Goal: Task Accomplishment & Management: Manage account settings

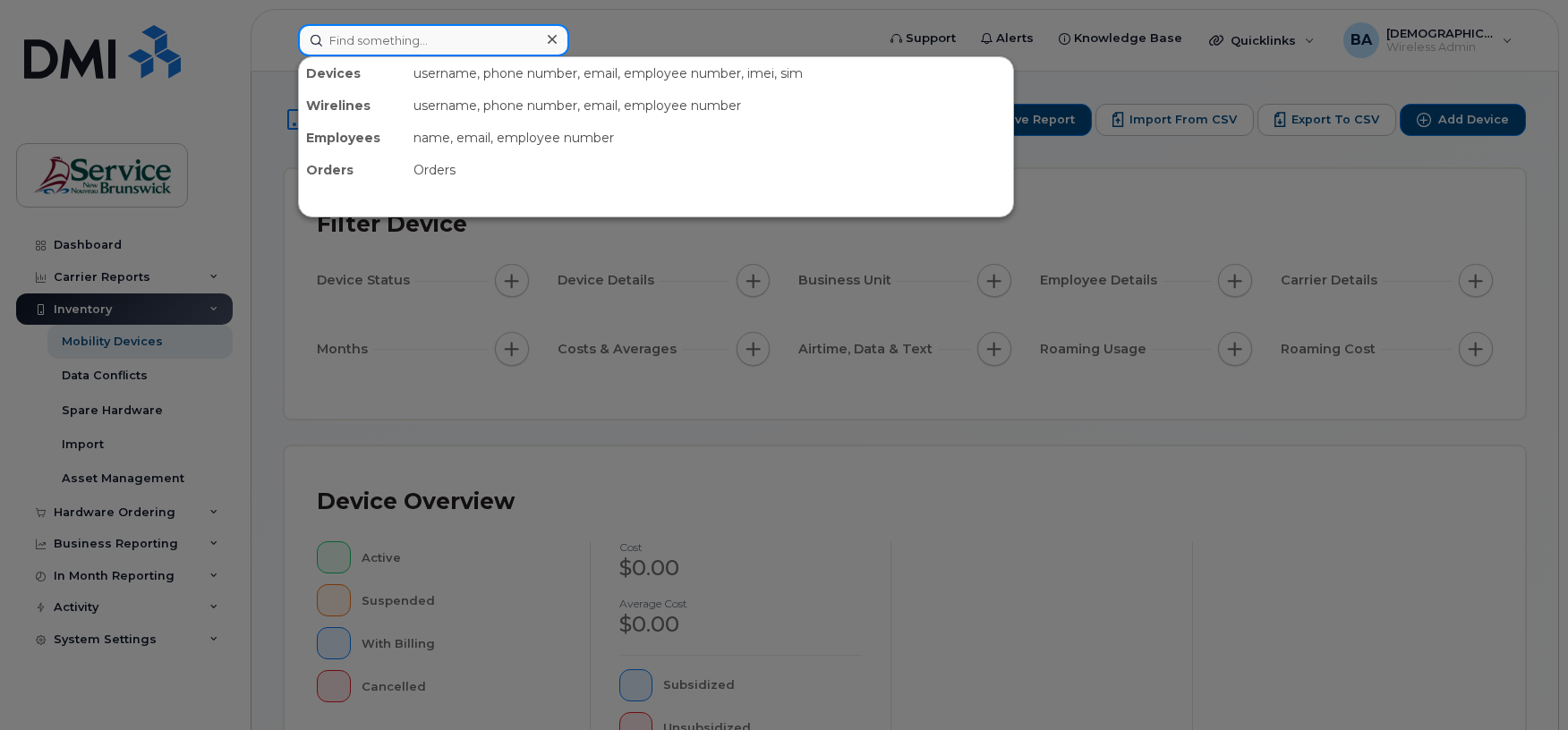
click at [467, 46] on input at bounding box center [433, 40] width 271 height 32
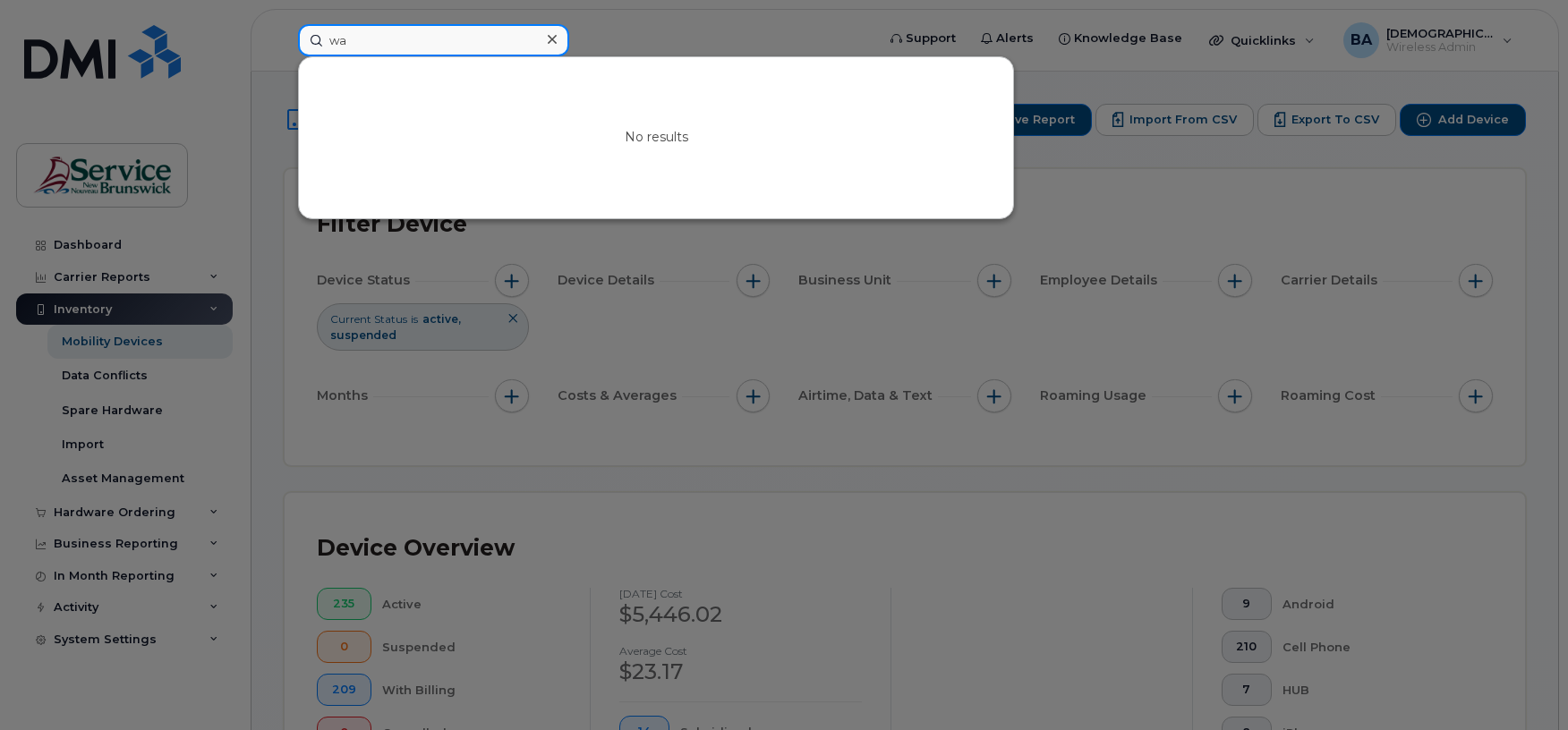
type input "w"
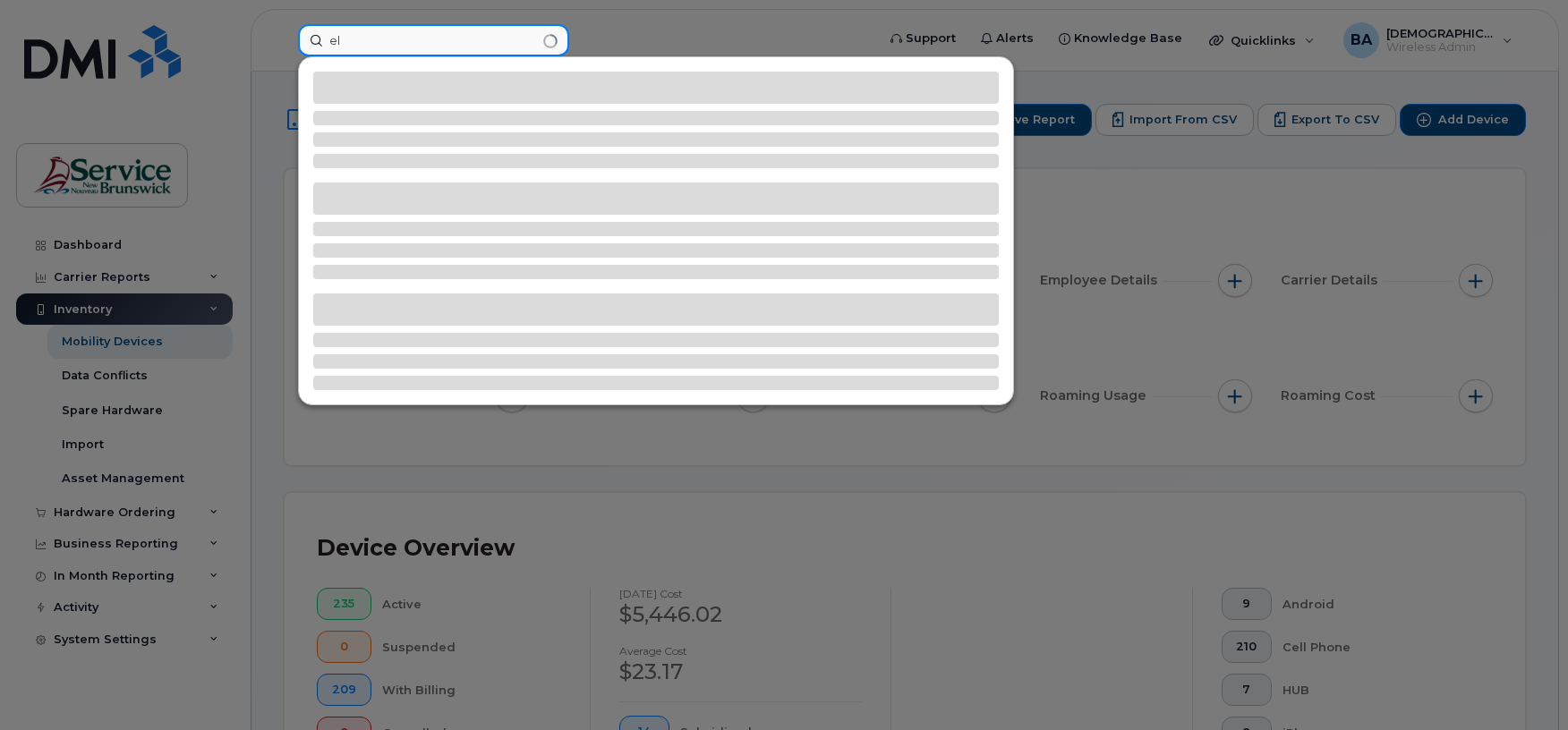
type input "e"
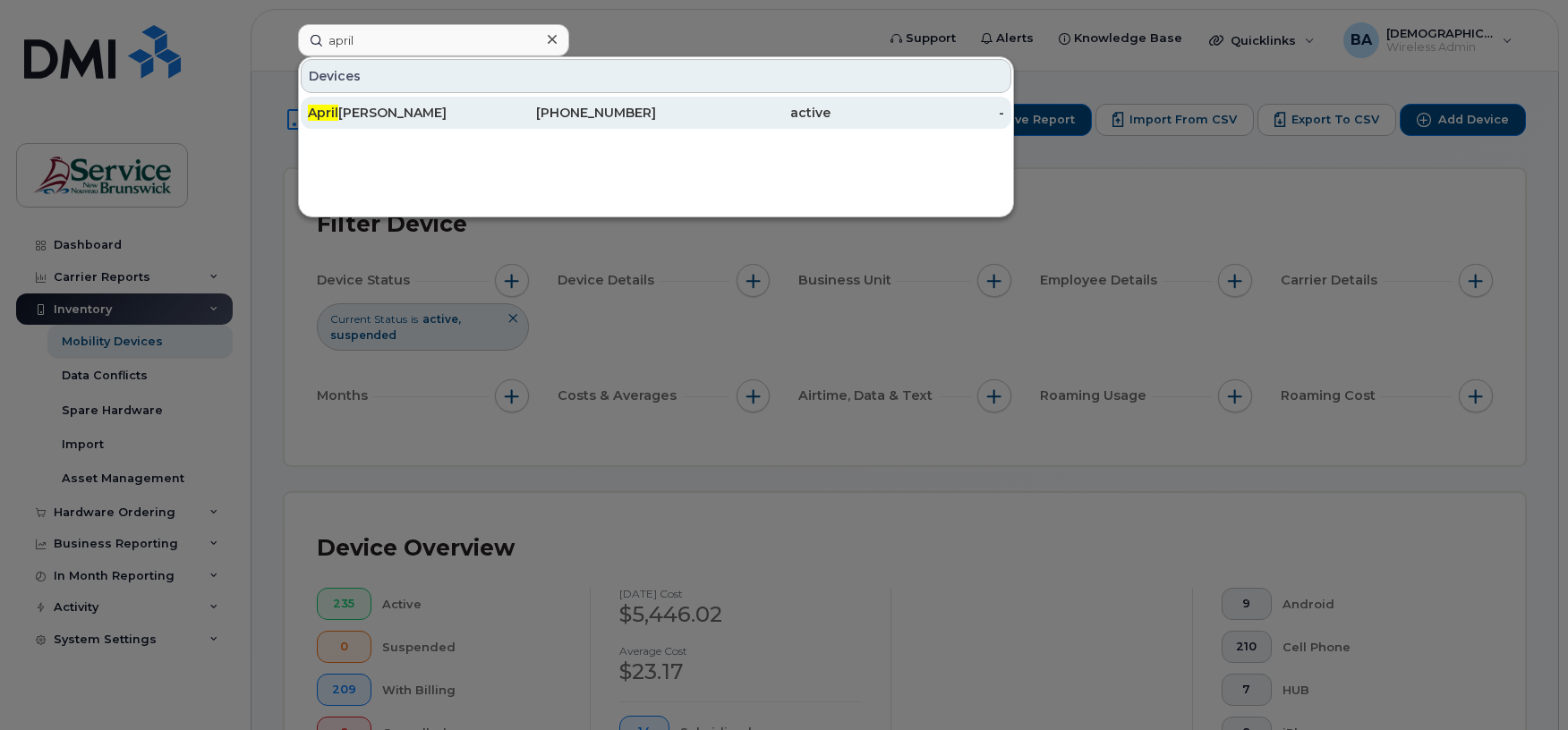
click at [359, 108] on div "April Bishop" at bounding box center [395, 112] width 174 height 18
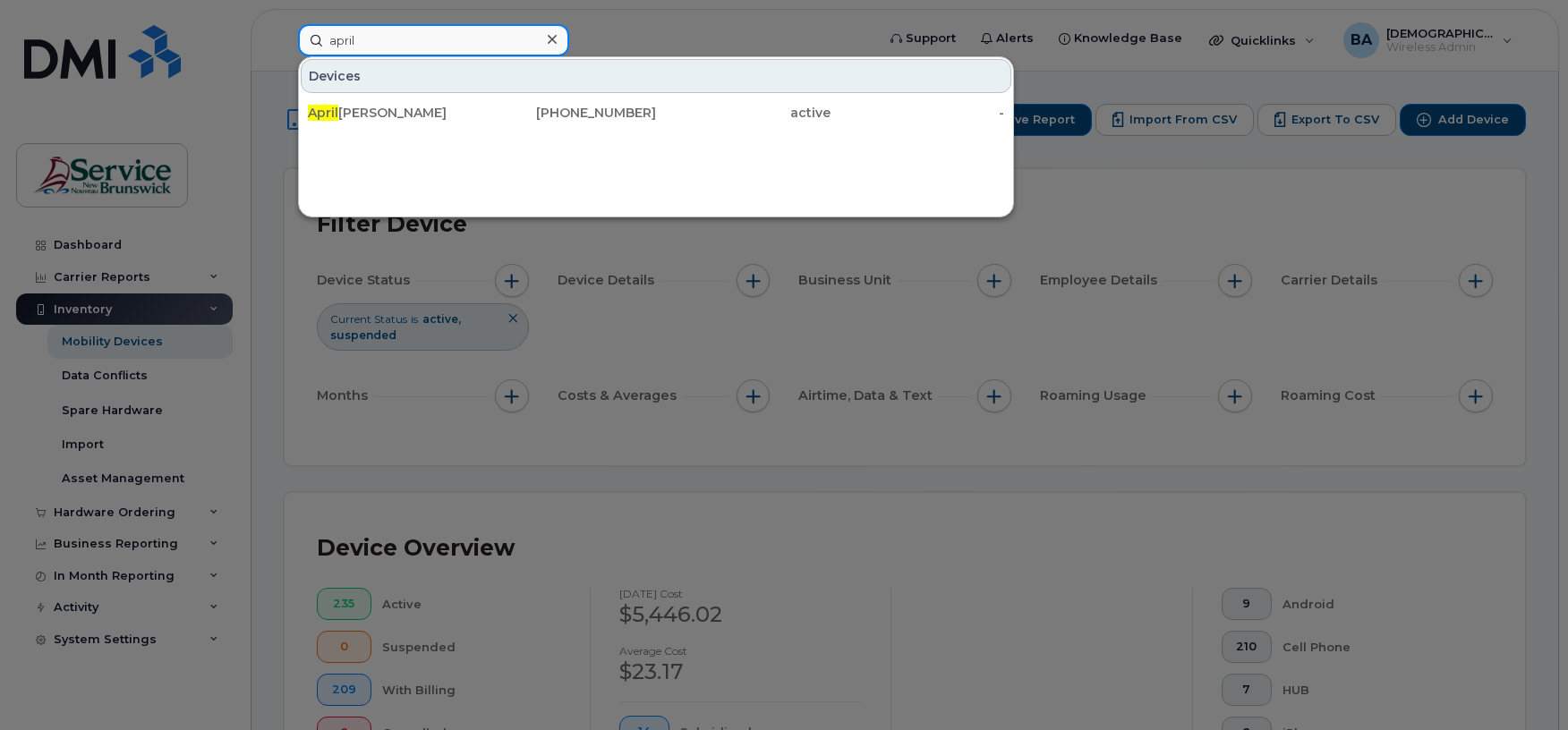
click at [351, 37] on input "april" at bounding box center [433, 40] width 271 height 32
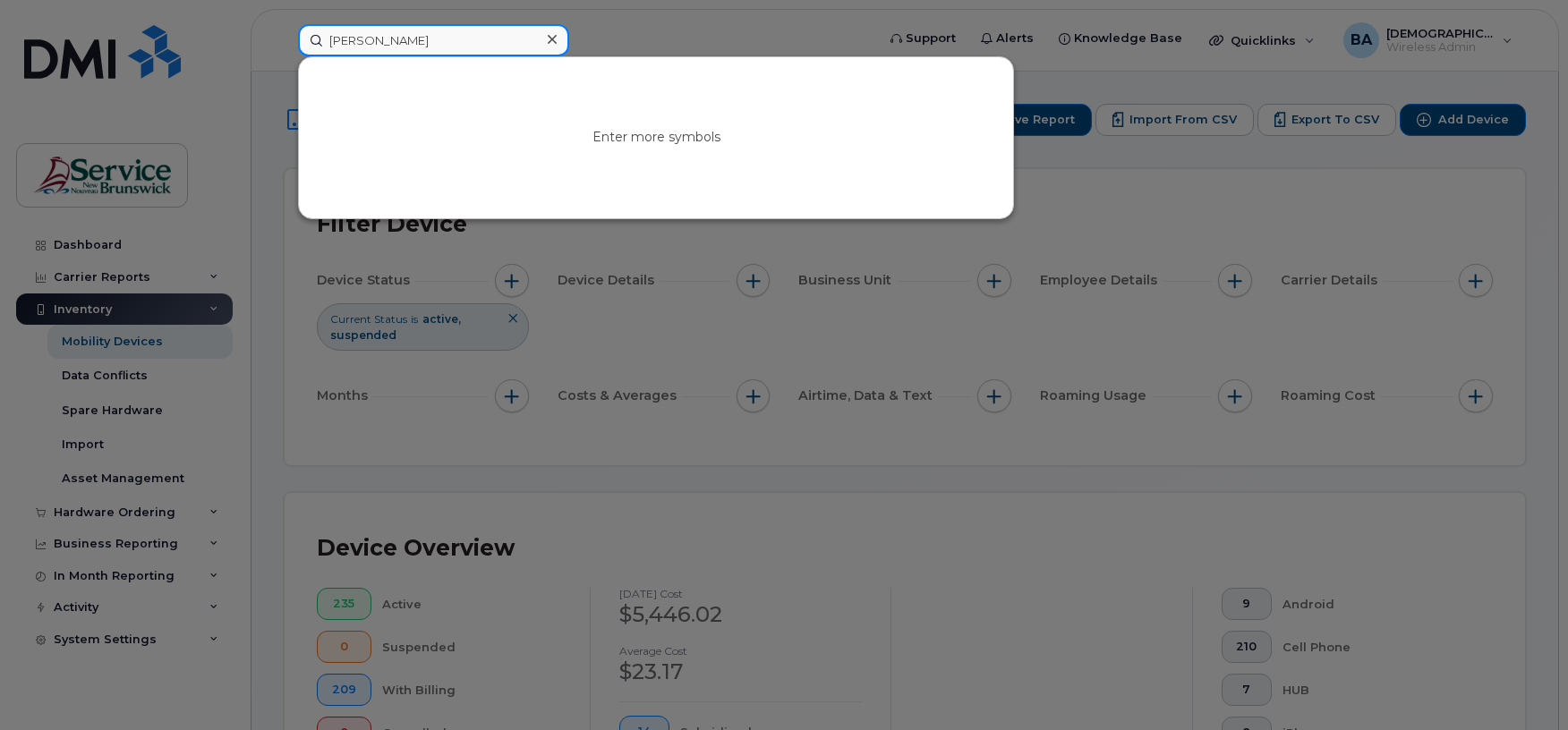
type input "[PERSON_NAME]"
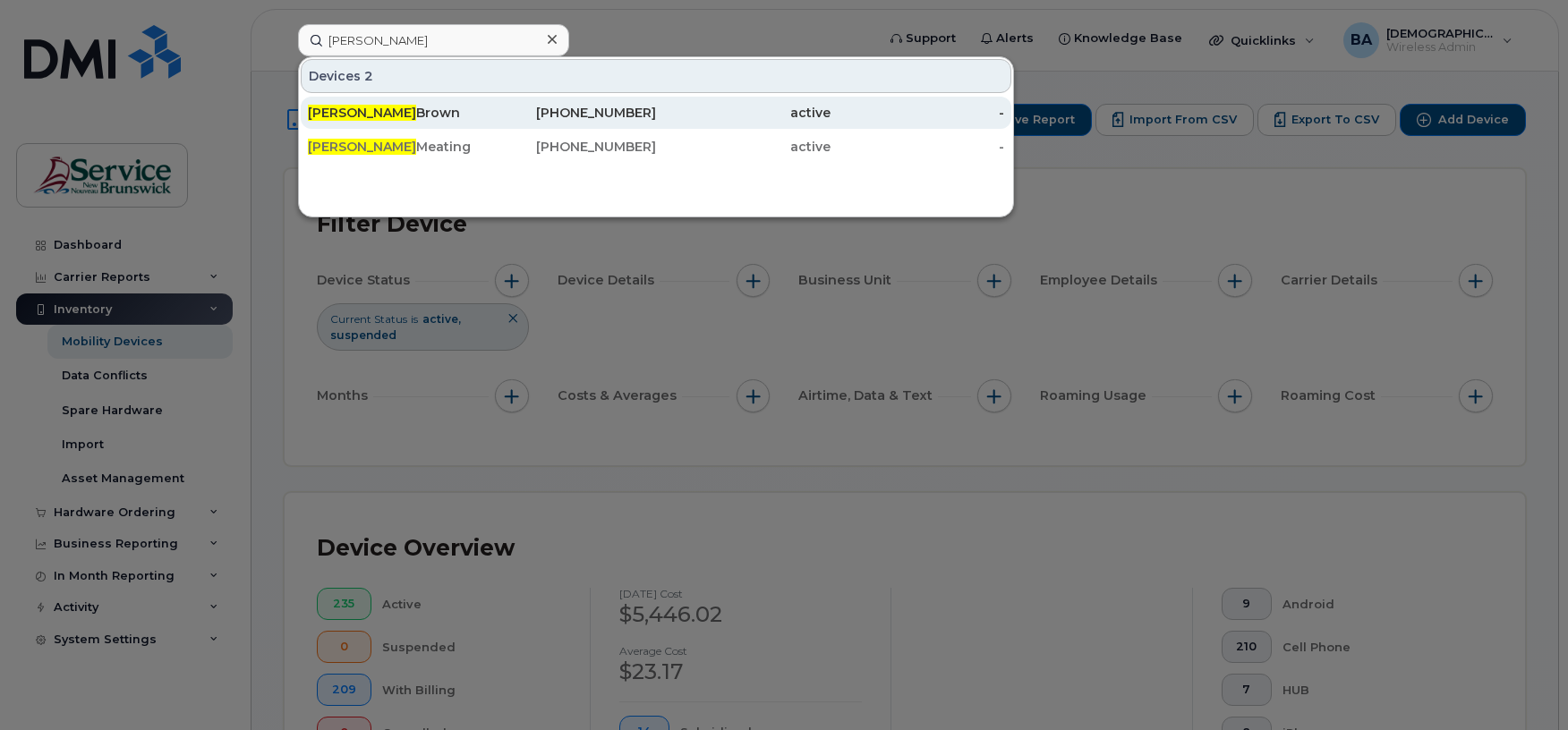
click at [343, 119] on div "Erica Brown" at bounding box center [395, 112] width 174 height 18
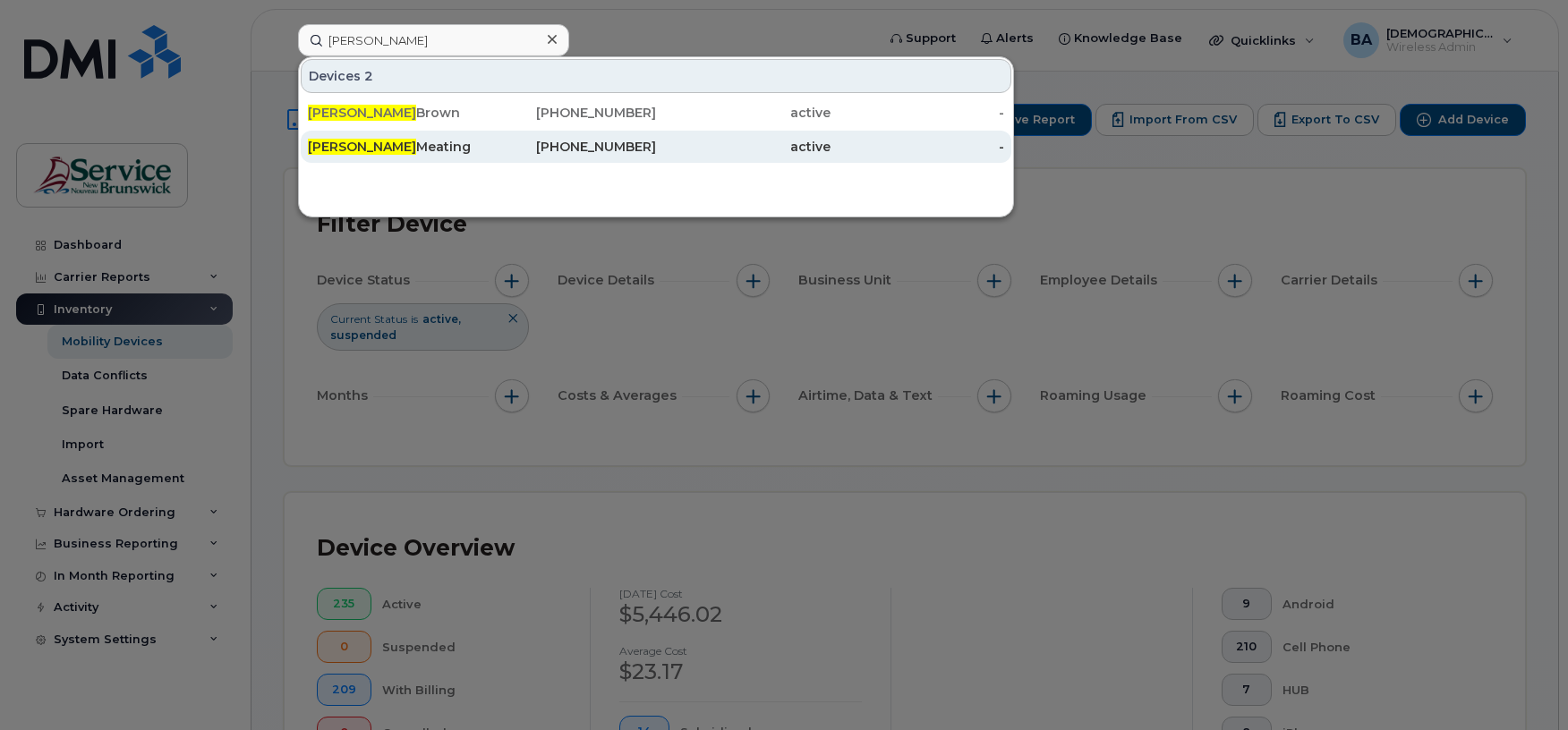
drag, startPoint x: 345, startPoint y: 109, endPoint x: 408, endPoint y: 135, distance: 68.2
click at [345, 109] on div "Erica Brown" at bounding box center [395, 112] width 174 height 18
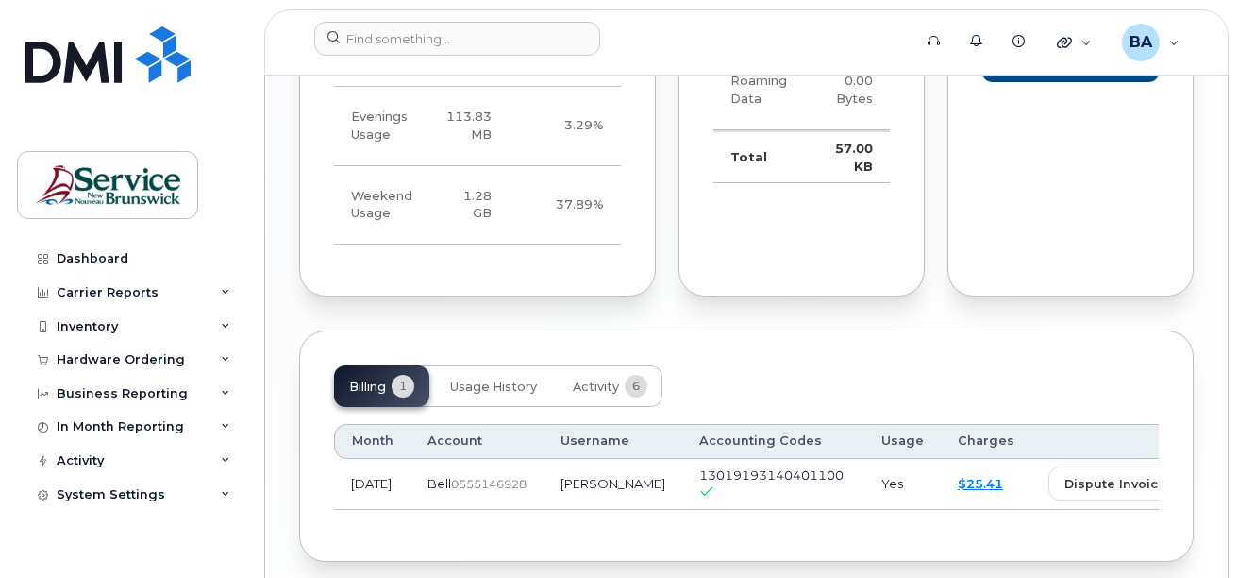
scroll to position [2002, 0]
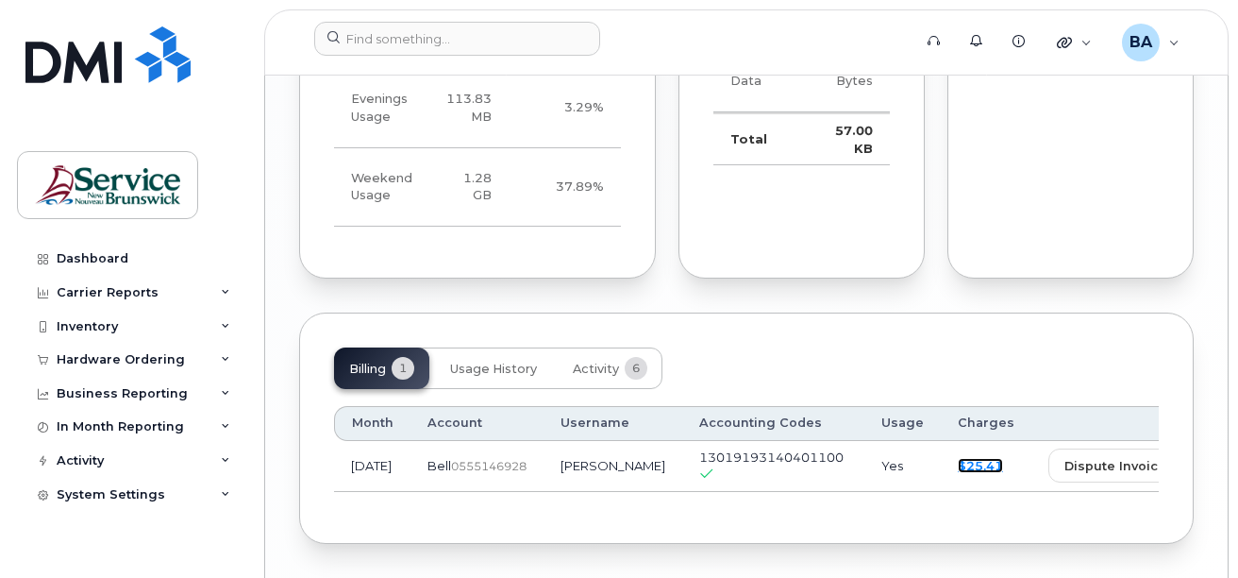
click at [958, 458] on link "$25.41" at bounding box center [980, 465] width 45 height 15
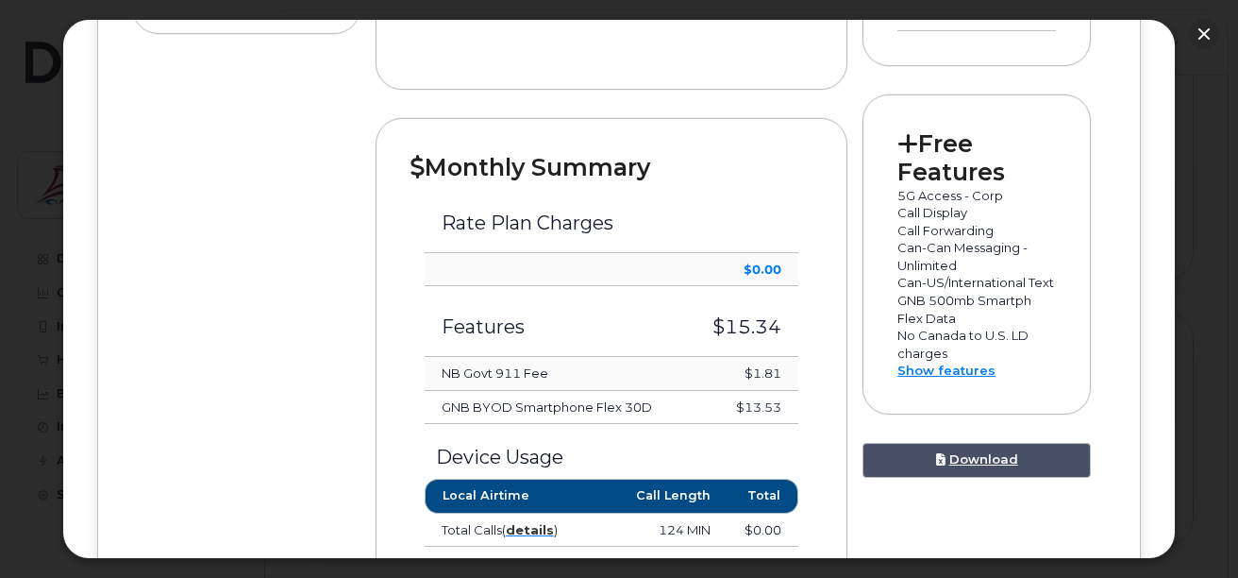
scroll to position [682, 0]
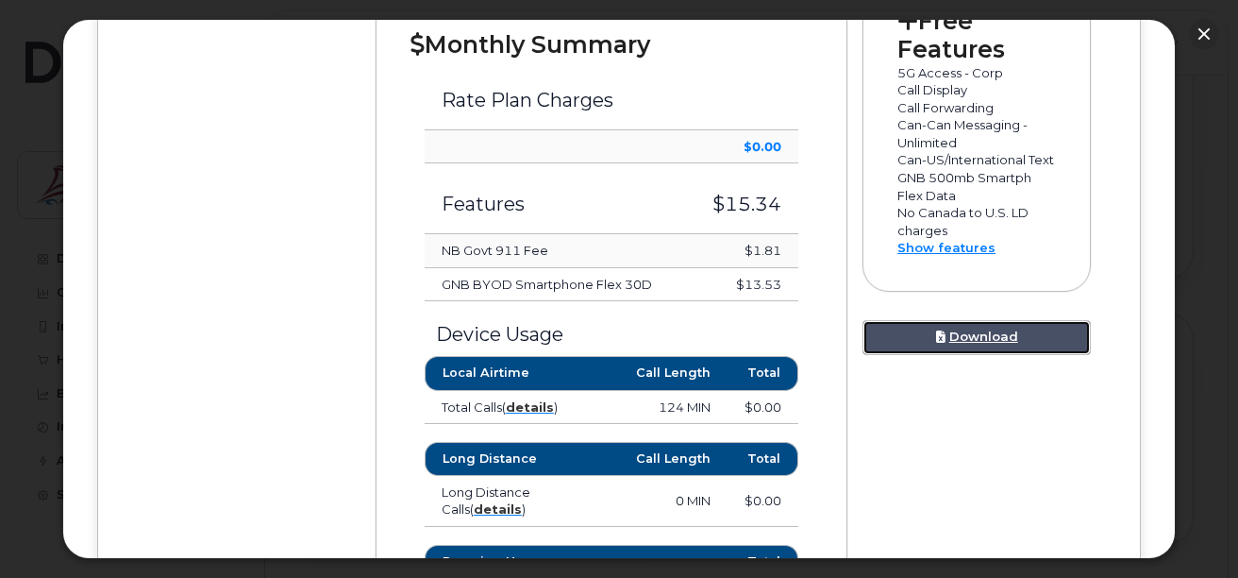
click at [967, 355] on link "Download" at bounding box center [977, 337] width 228 height 35
click at [984, 355] on link "Download" at bounding box center [977, 337] width 228 height 35
drag, startPoint x: 1203, startPoint y: 89, endPoint x: 1188, endPoint y: 94, distance: 16.1
click at [1203, 89] on div at bounding box center [619, 289] width 1238 height 578
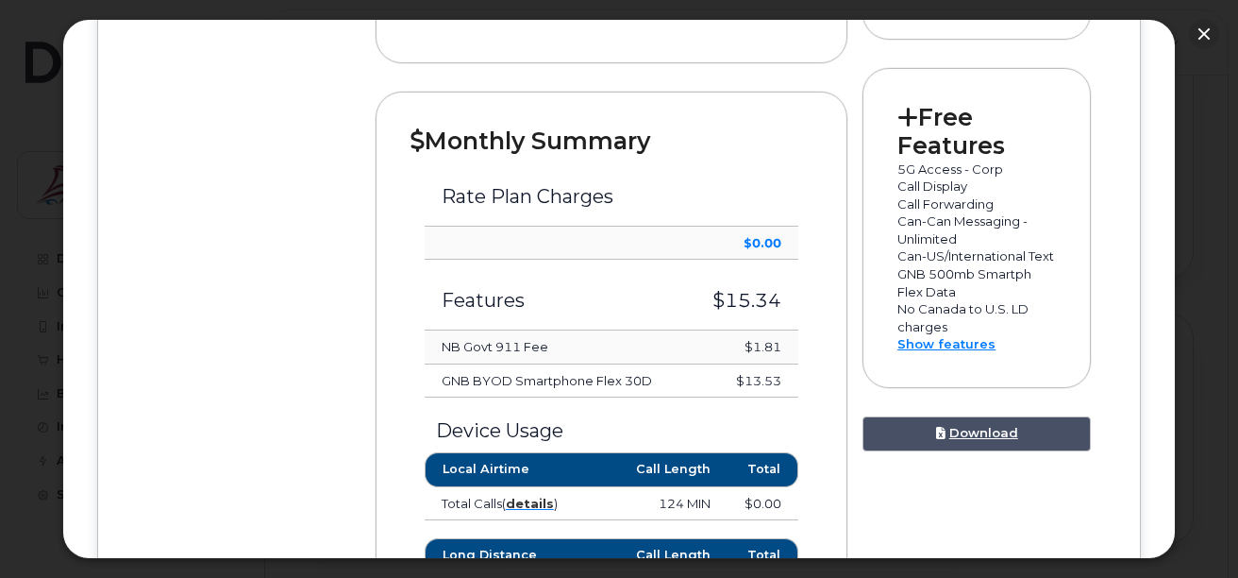
scroll to position [588, 0]
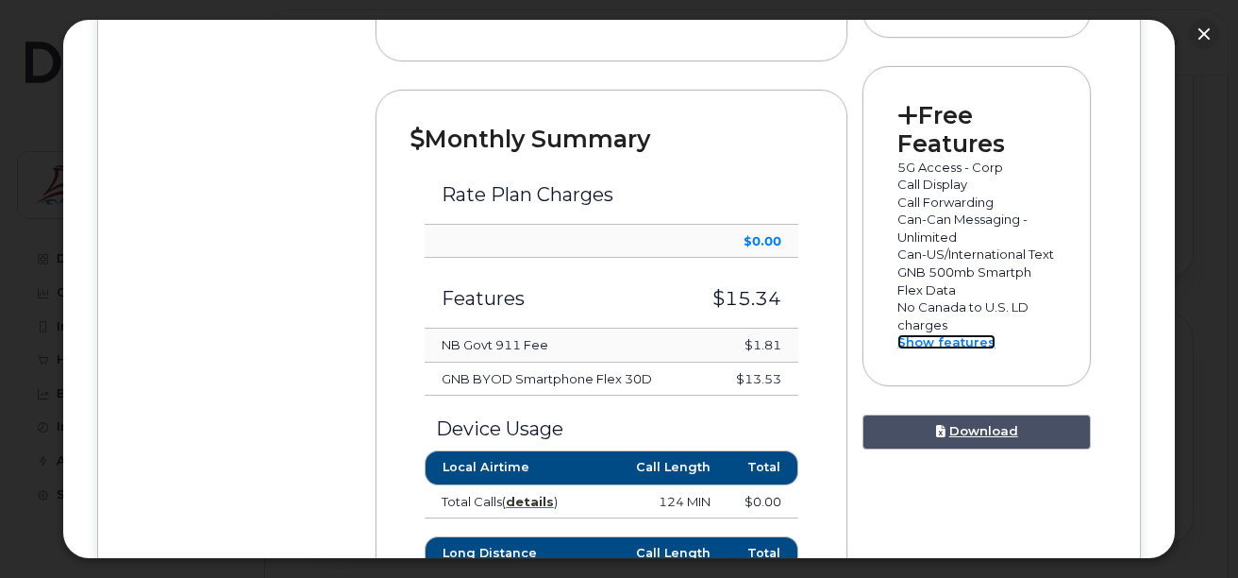
click at [900, 349] on link "Show features" at bounding box center [947, 341] width 98 height 15
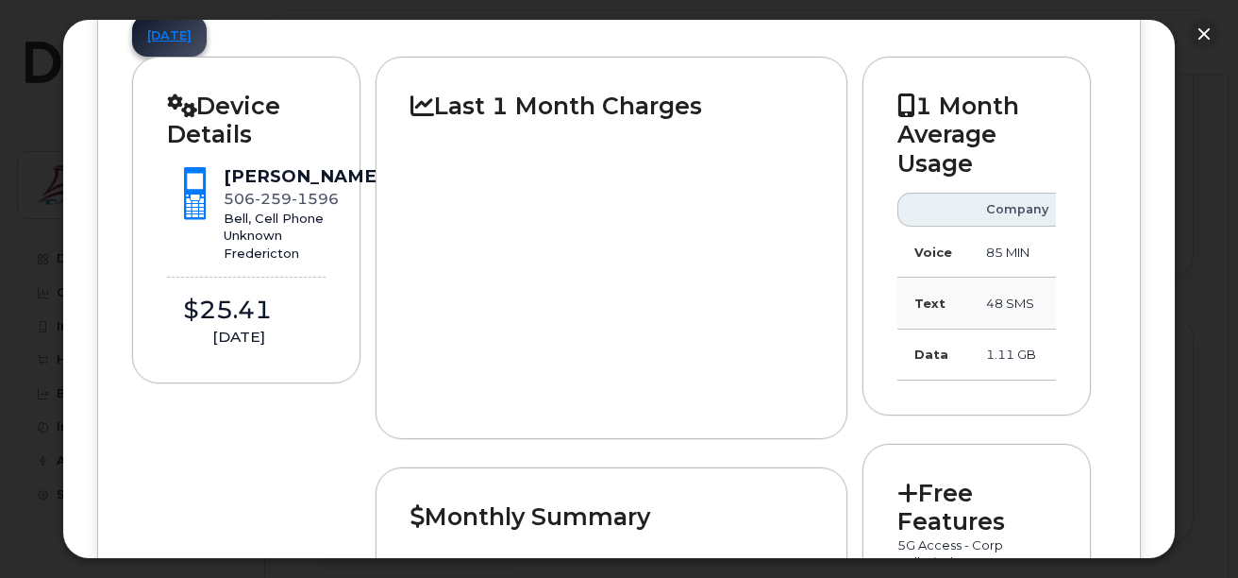
scroll to position [116, 0]
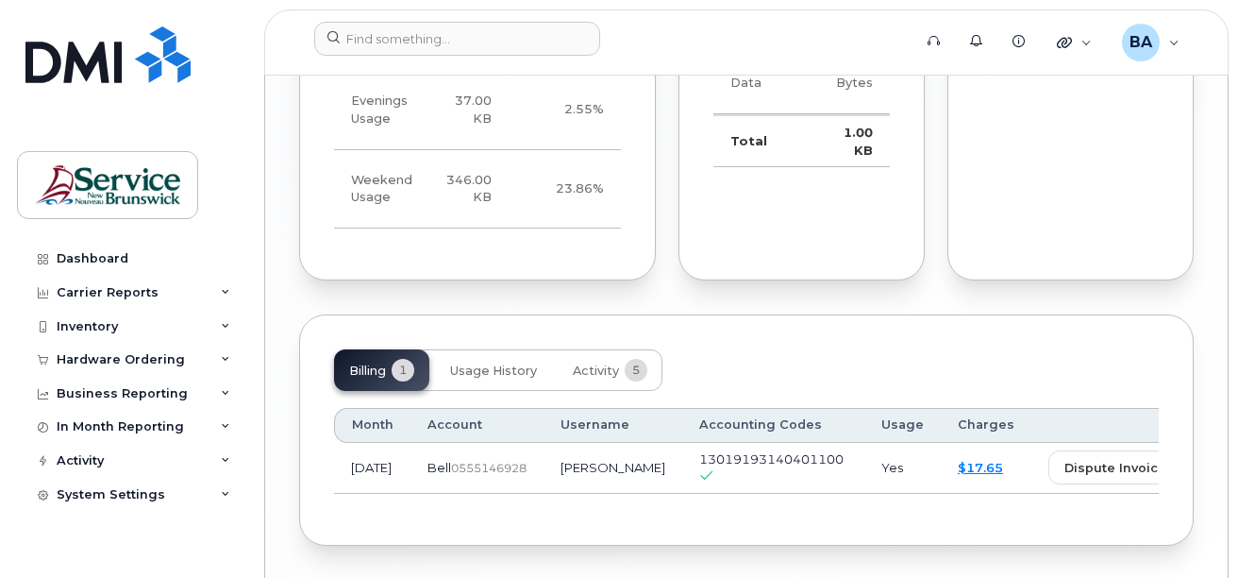
scroll to position [2002, 0]
click at [474, 362] on span "Usage History" at bounding box center [493, 369] width 87 height 15
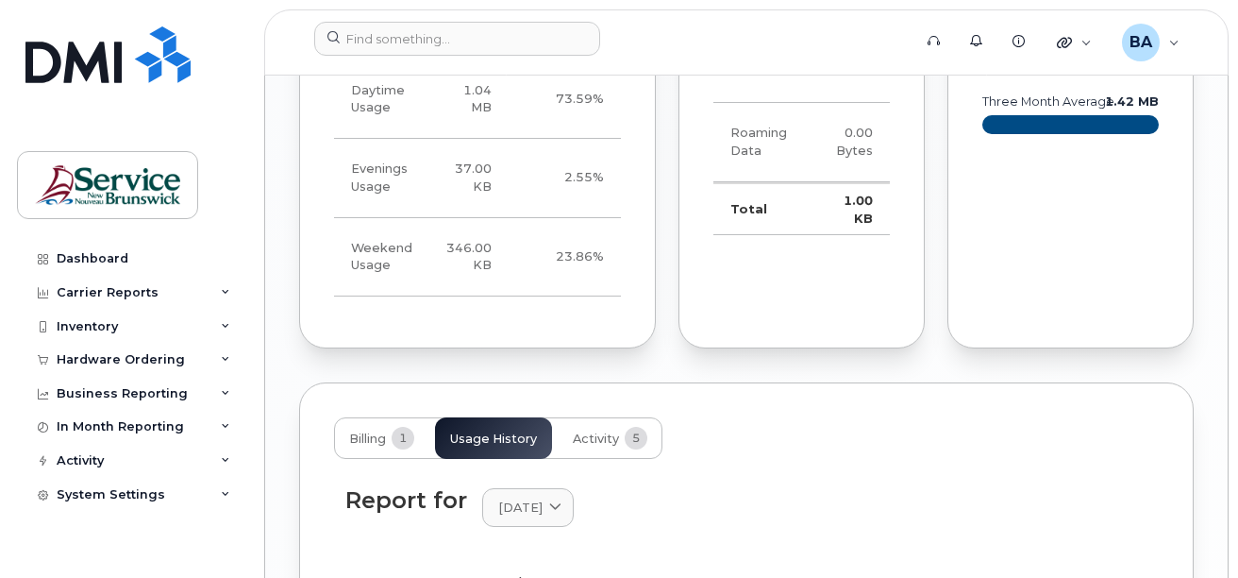
scroll to position [1904, 0]
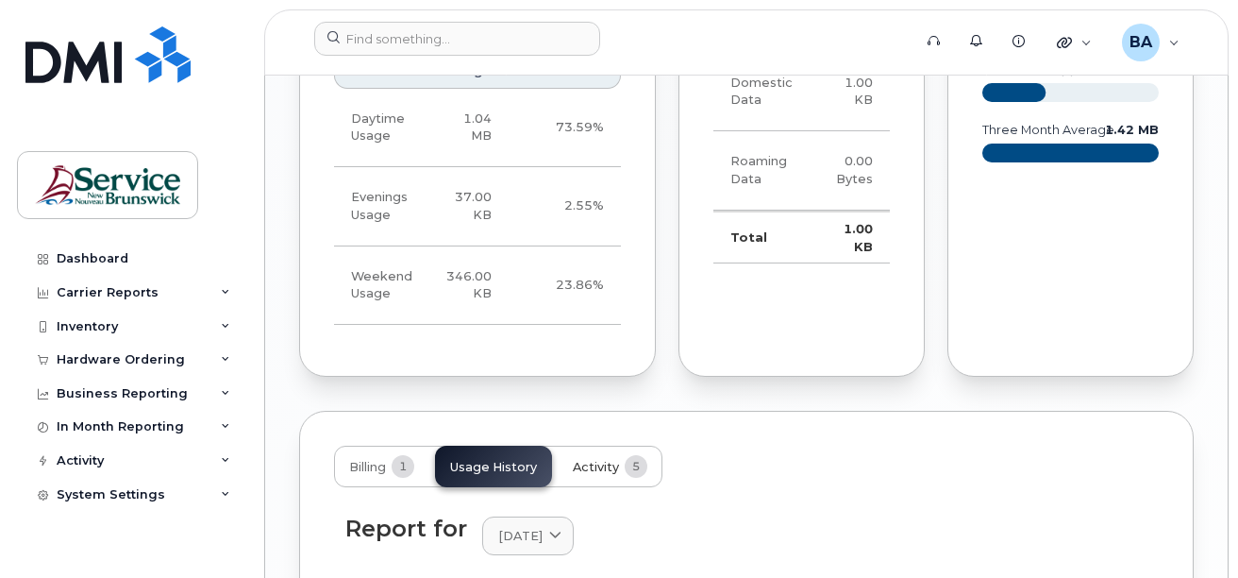
click at [598, 460] on span "Activity" at bounding box center [596, 467] width 46 height 15
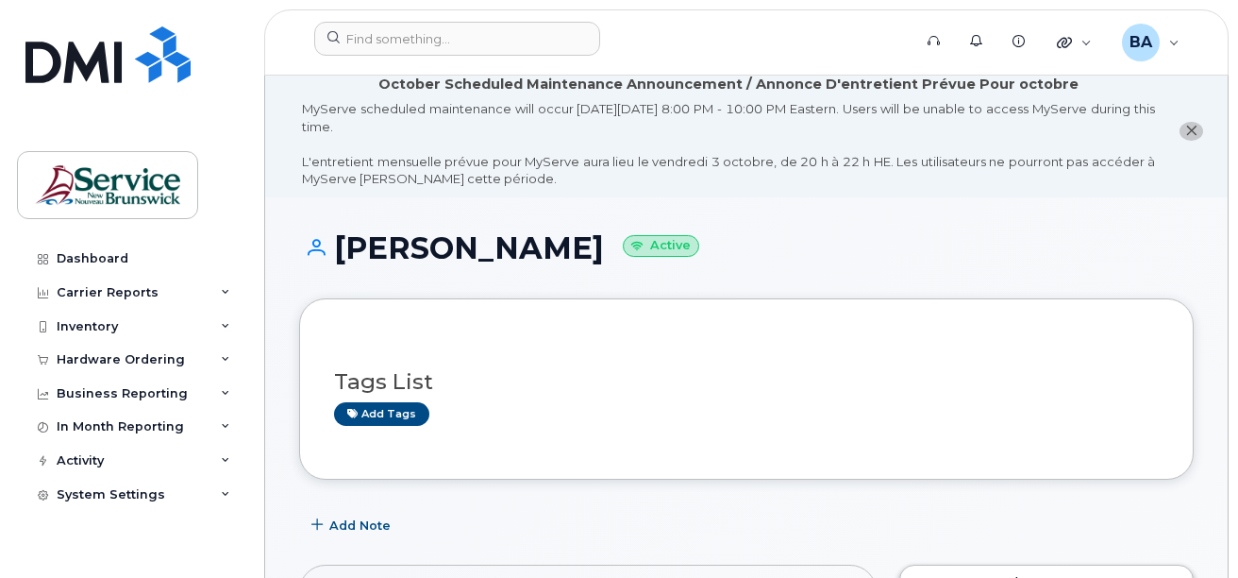
scroll to position [0, 0]
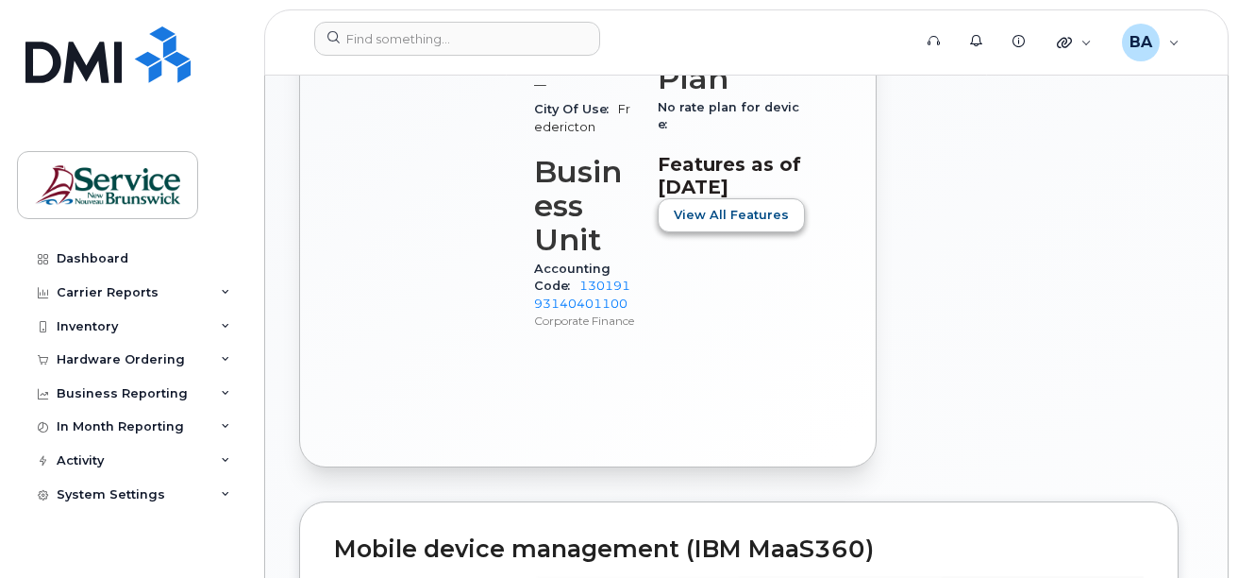
scroll to position [1038, 0]
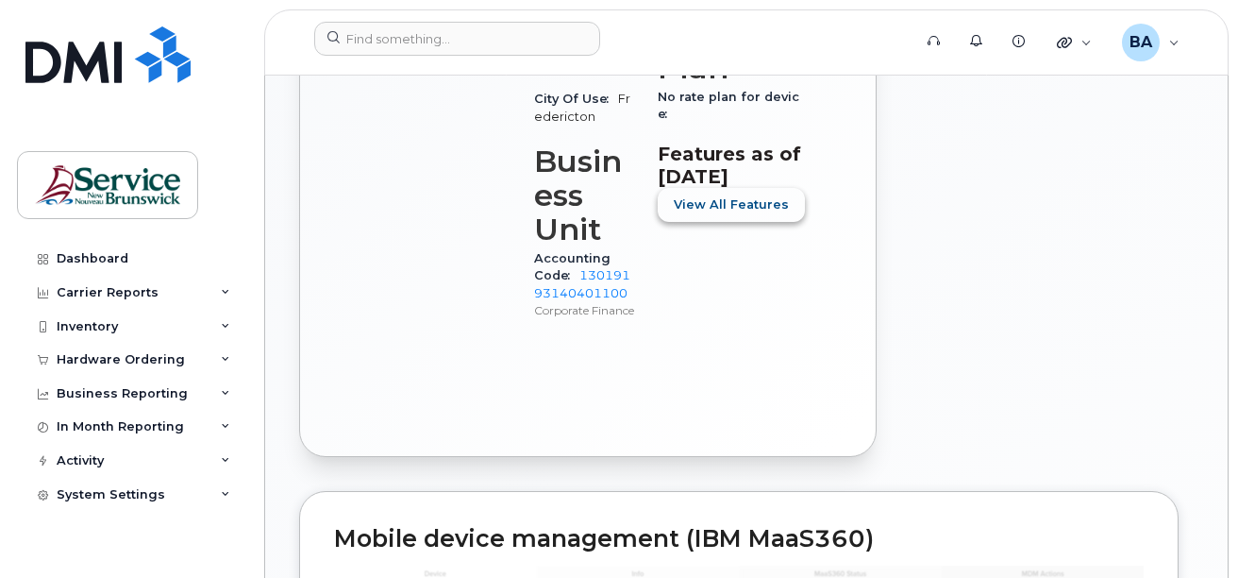
click at [727, 222] on button "View All Features" at bounding box center [731, 205] width 147 height 34
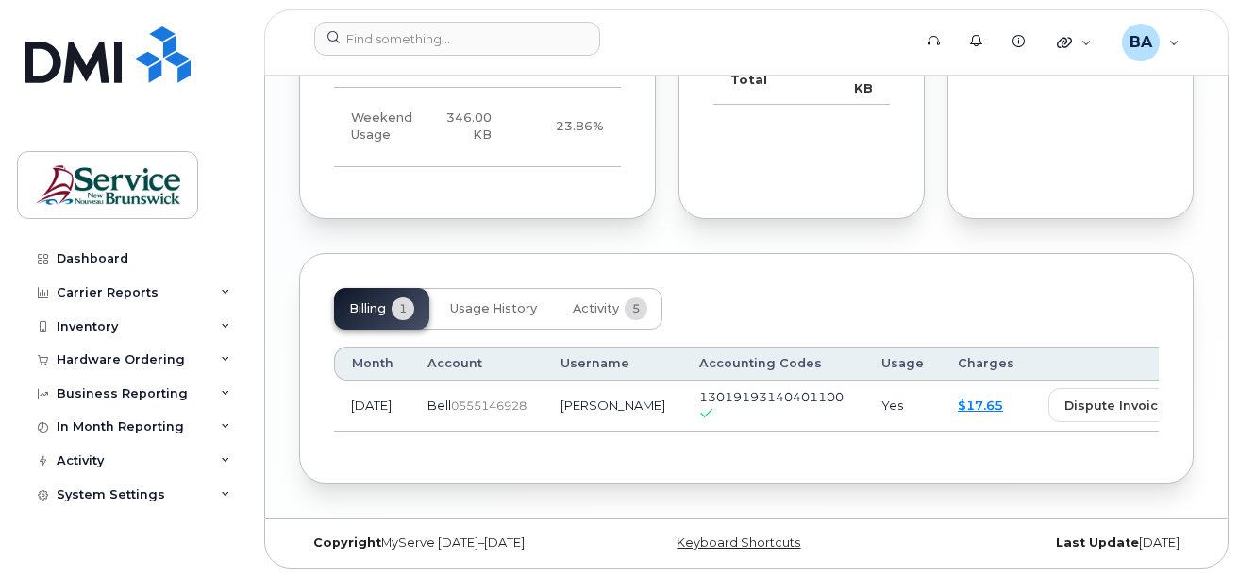
scroll to position [2549, 0]
click at [958, 412] on link "$17.65" at bounding box center [980, 404] width 45 height 15
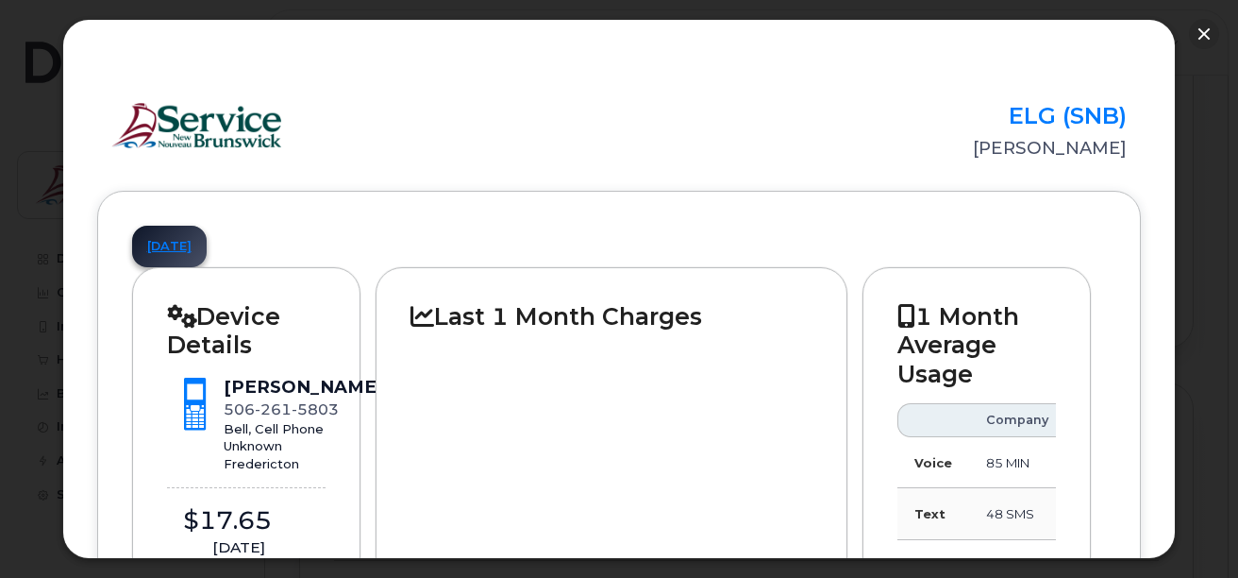
scroll to position [1982, 0]
click at [178, 248] on link "[DATE]" at bounding box center [169, 247] width 75 height 42
click at [1197, 30] on button "button" at bounding box center [1204, 34] width 30 height 30
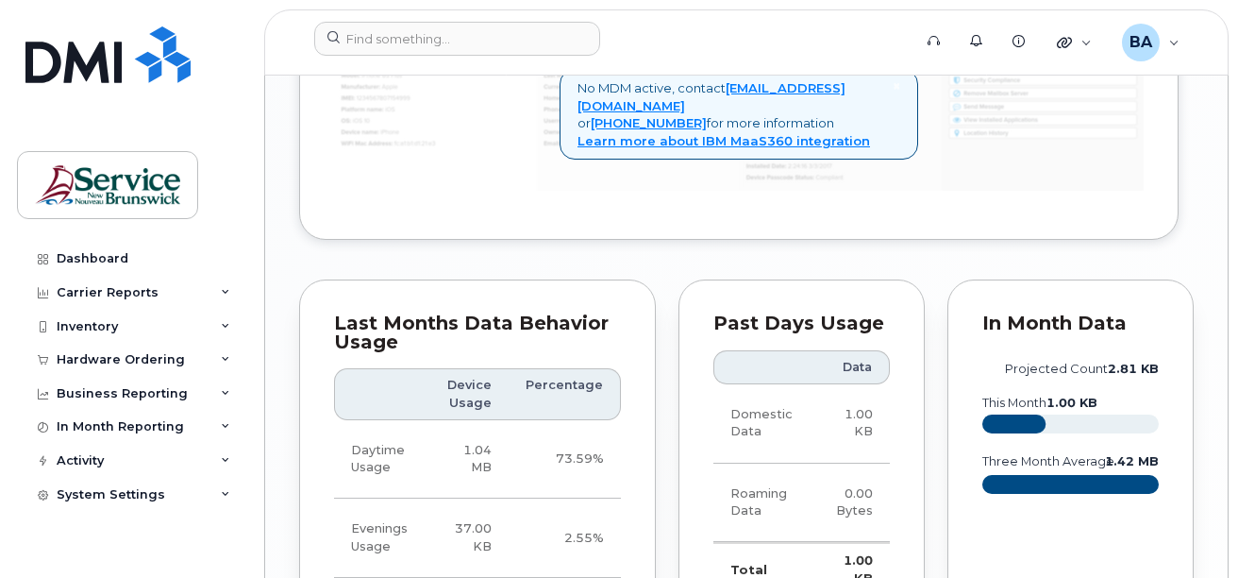
click at [390, 19] on header "Support Alerts Knowledge Base Quicklinks Suspend / Cancel Device Change SIM Car…" at bounding box center [746, 42] width 965 height 66
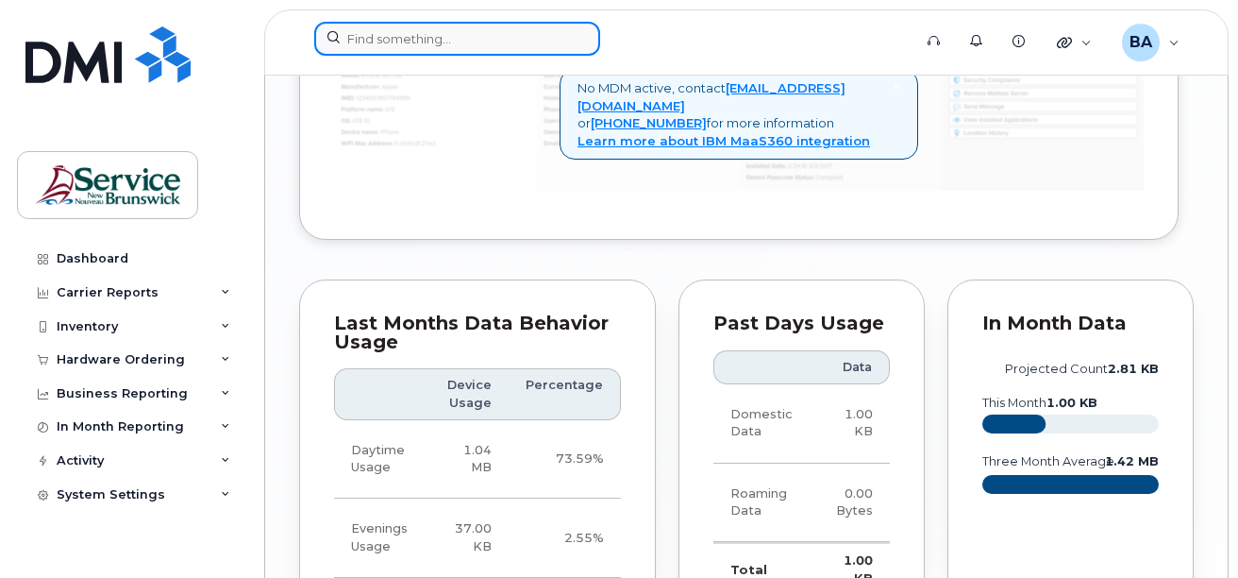
click at [383, 36] on input at bounding box center [457, 39] width 286 height 34
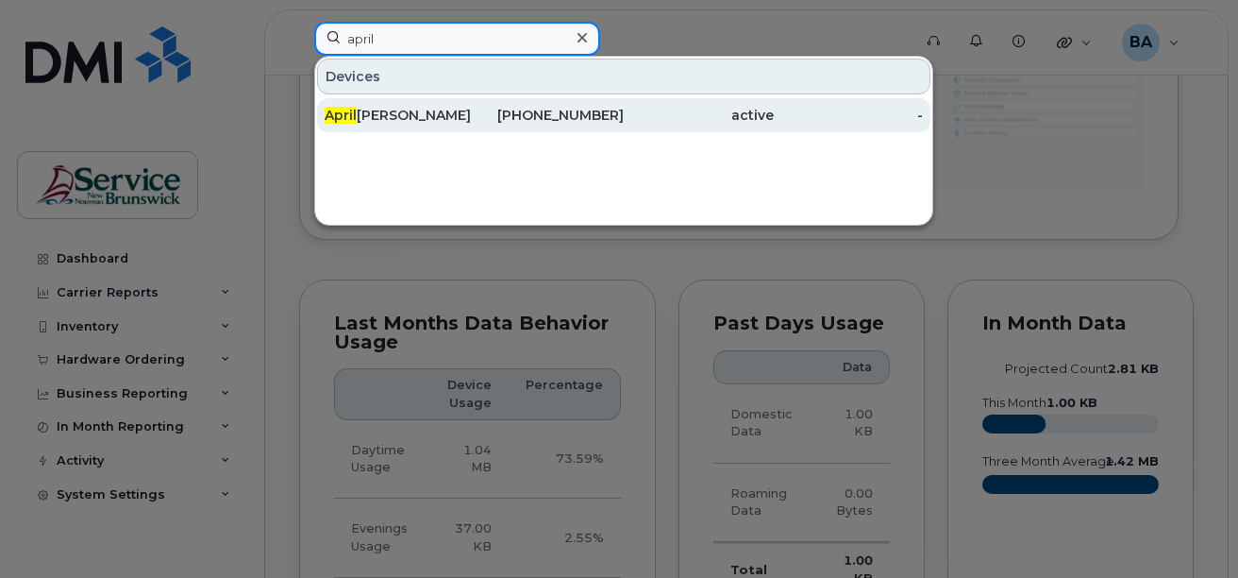
type input "april"
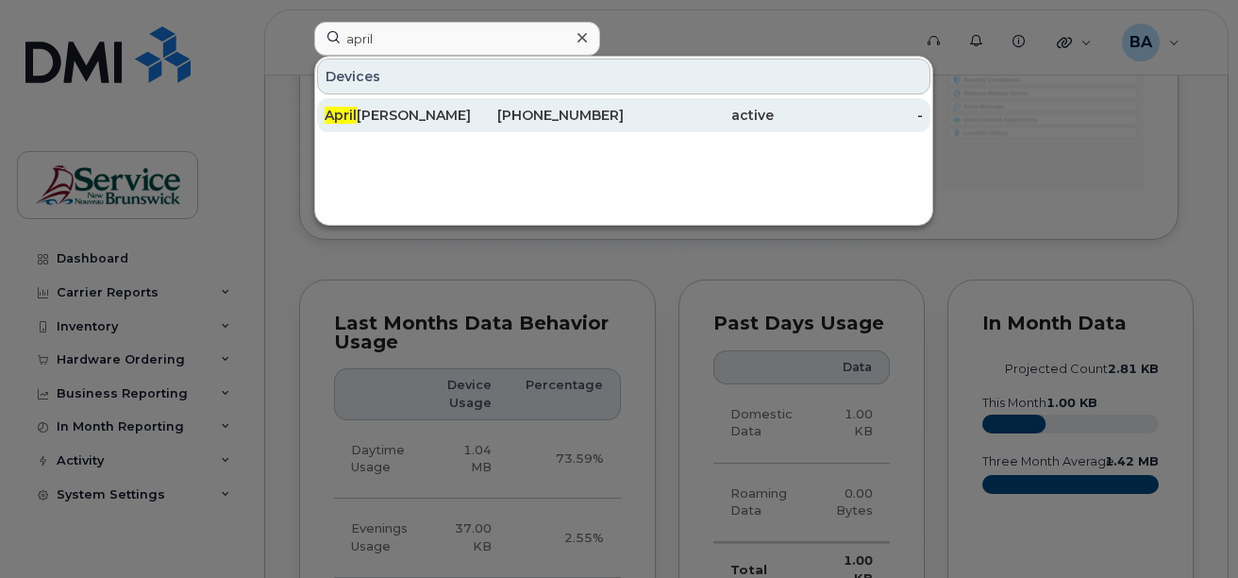
drag, startPoint x: 374, startPoint y: 106, endPoint x: 355, endPoint y: 117, distance: 22.0
click at [374, 106] on div "April Bishop" at bounding box center [400, 115] width 150 height 34
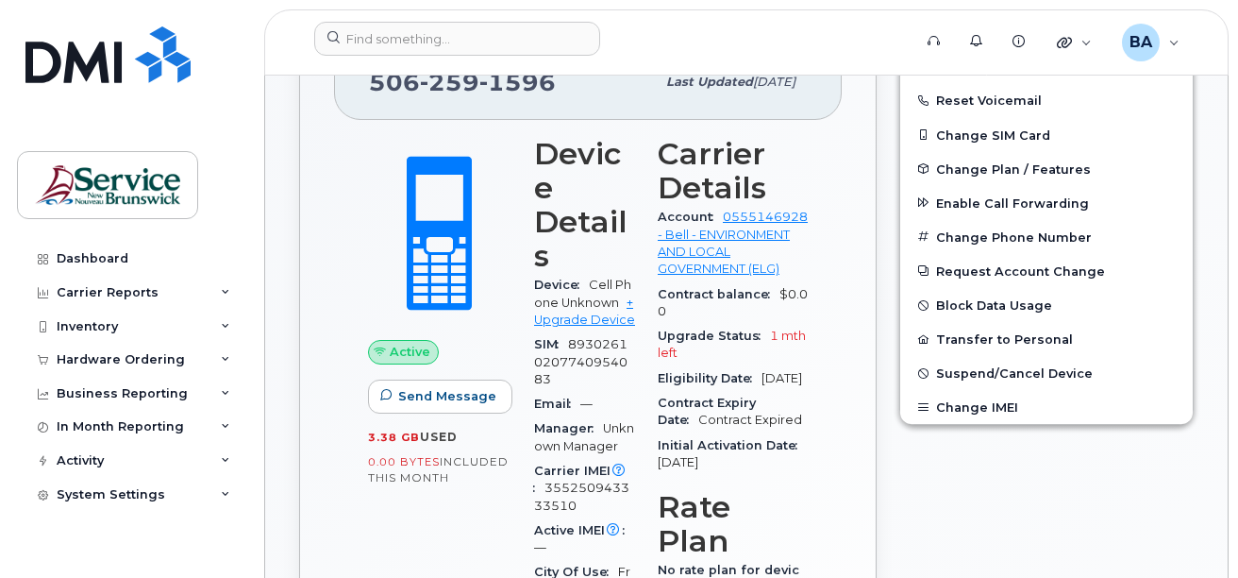
scroll to position [566, 0]
click at [986, 304] on button "Block Data Usage" at bounding box center [1047, 304] width 293 height 34
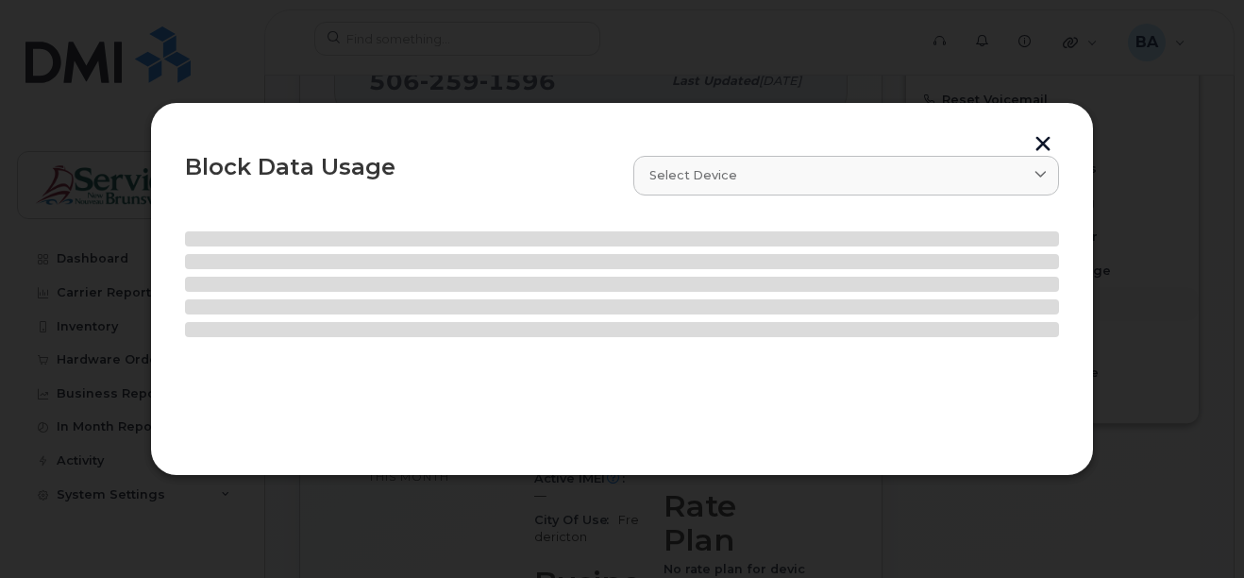
select select
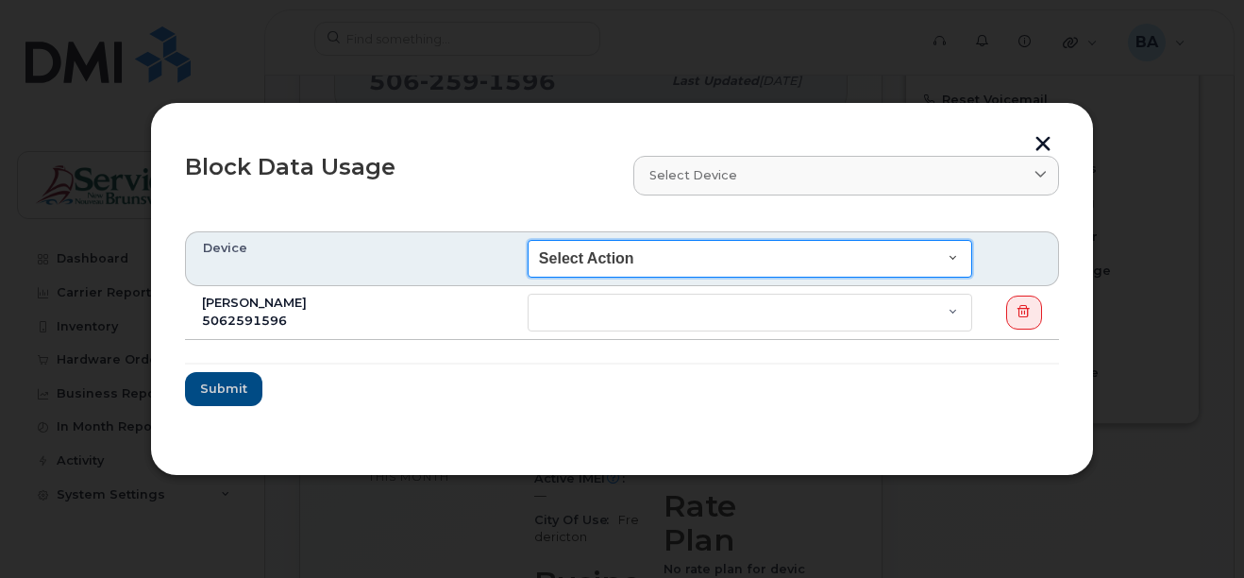
click at [615, 256] on select "Select Action End of Bill Cycle Indefinitely" at bounding box center [750, 259] width 445 height 38
select select "blocked_indefinitely"
click at [528, 240] on select "Select Action End of Bill Cycle Indefinitely" at bounding box center [750, 259] width 445 height 38
select select "blocked_indefinitely"
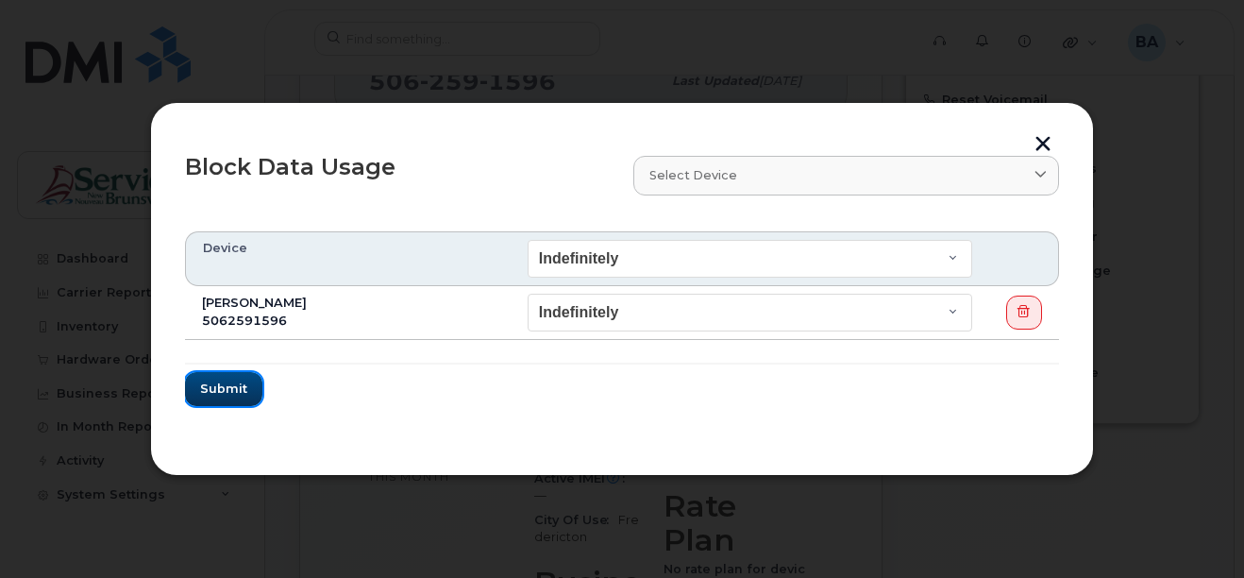
click at [228, 382] on span "Submit" at bounding box center [223, 388] width 47 height 18
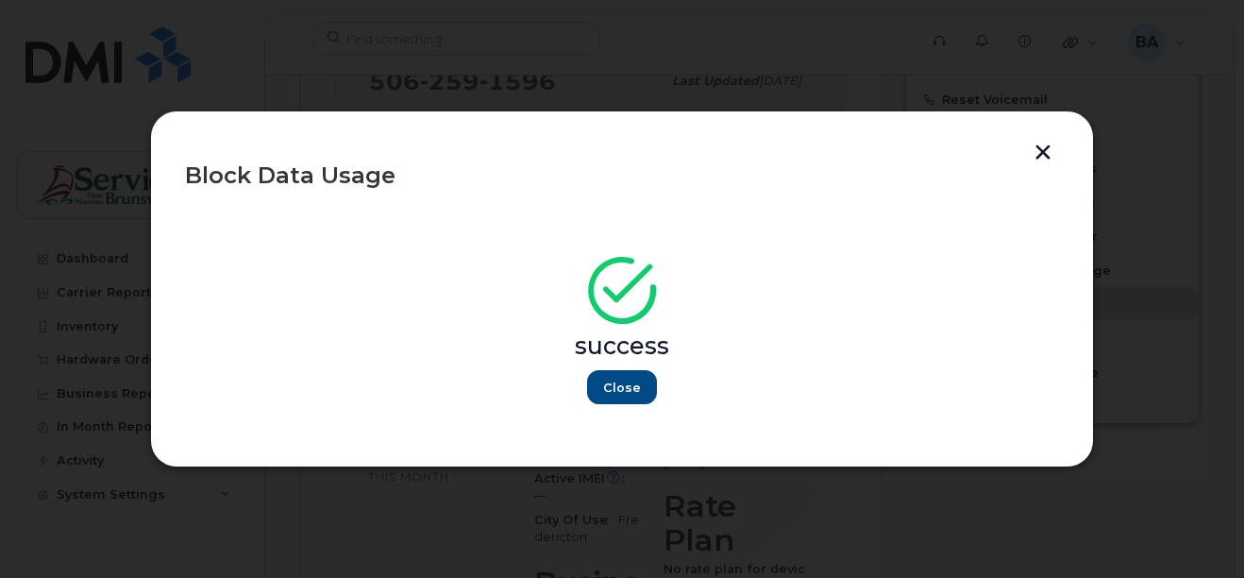
click at [1042, 144] on button "button" at bounding box center [1043, 154] width 28 height 20
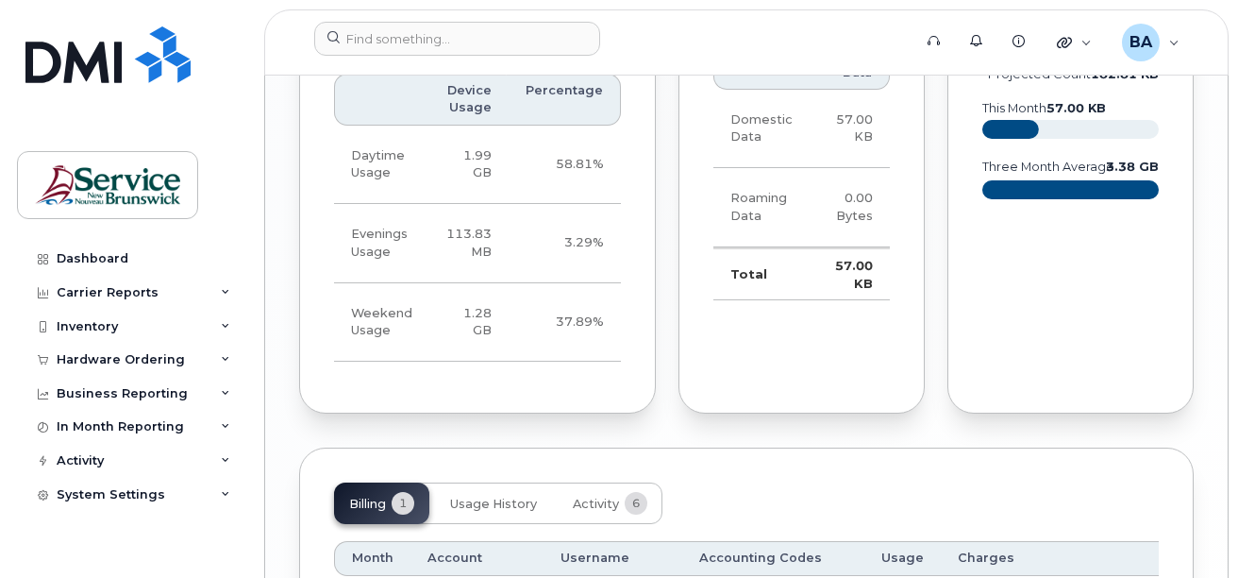
scroll to position [2002, 0]
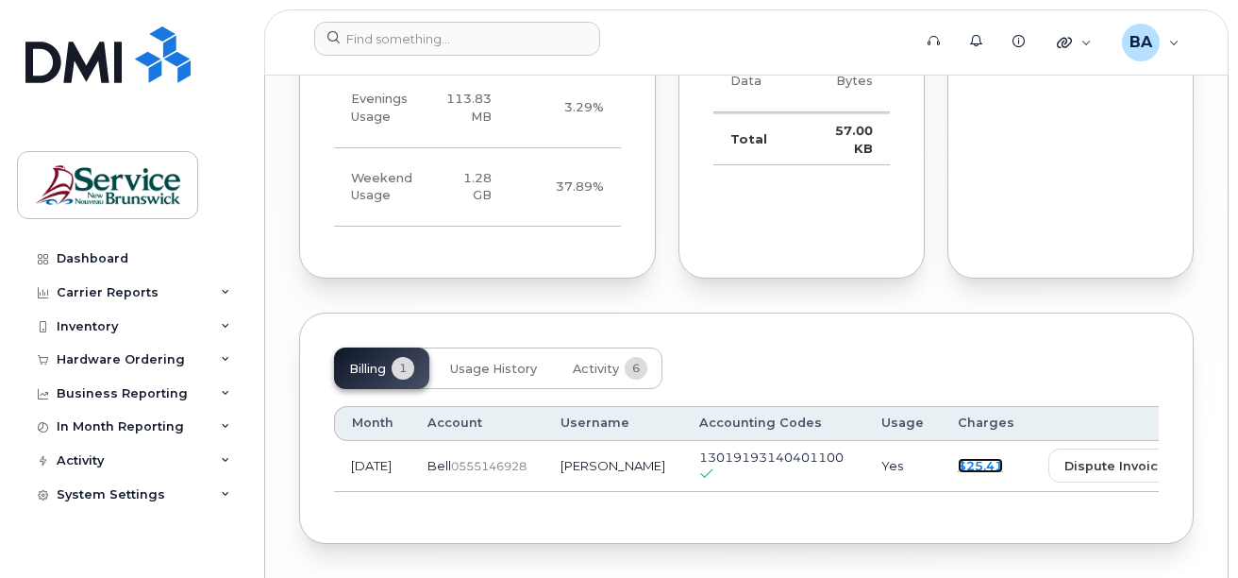
click at [958, 458] on link "$25.41" at bounding box center [980, 465] width 45 height 15
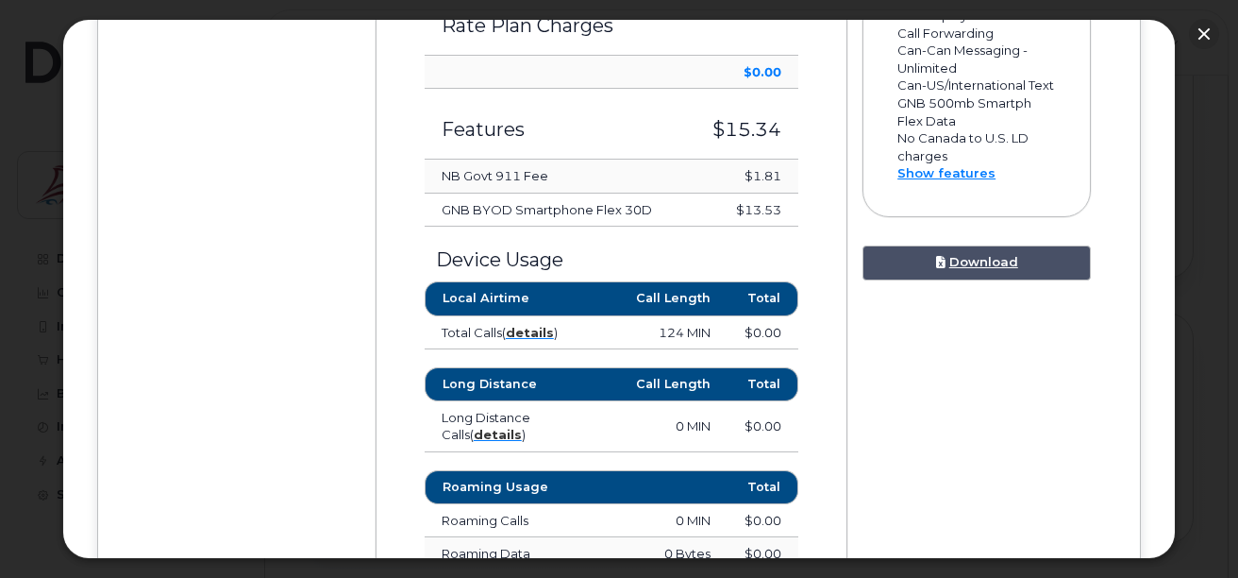
scroll to position [755, 0]
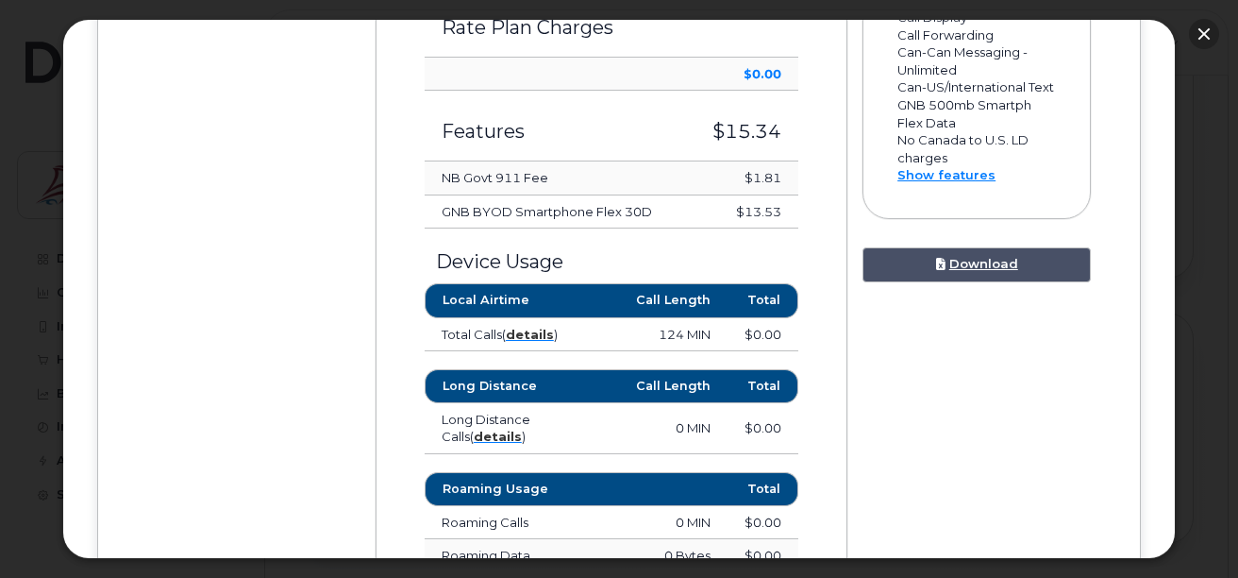
click at [1210, 31] on button "button" at bounding box center [1204, 34] width 30 height 30
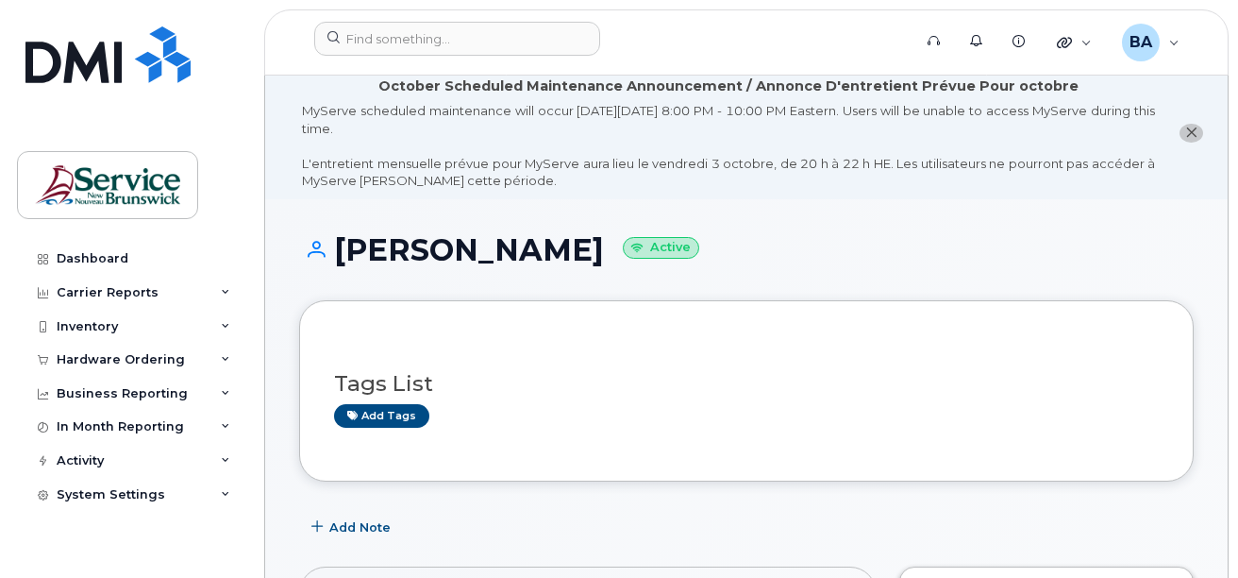
scroll to position [0, 0]
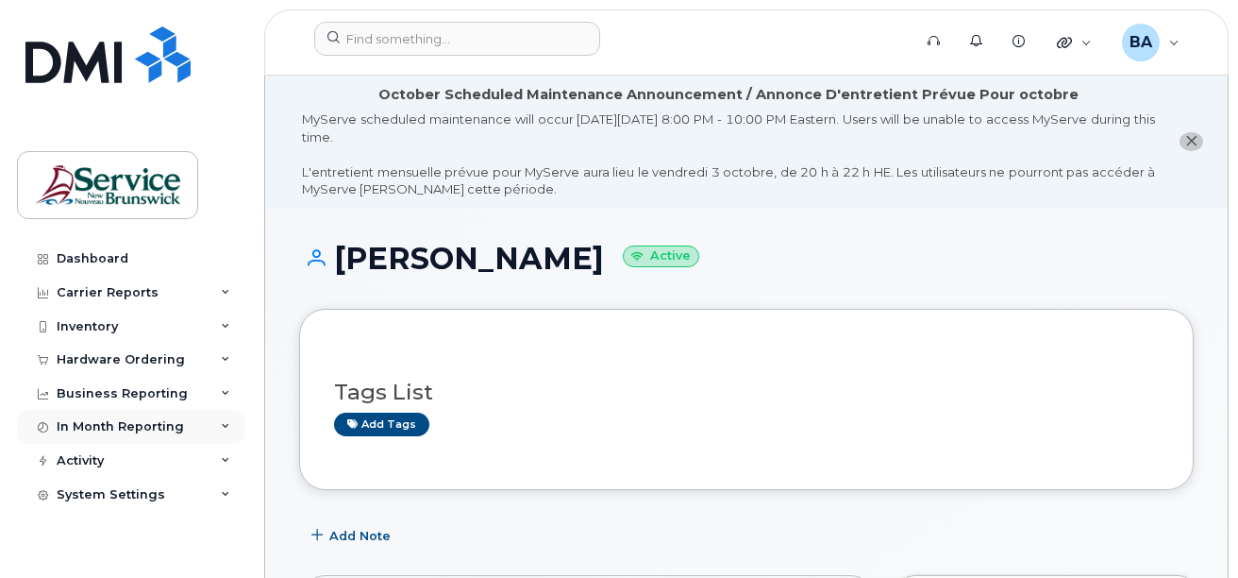
click at [84, 429] on div "In Month Reporting" at bounding box center [120, 426] width 127 height 15
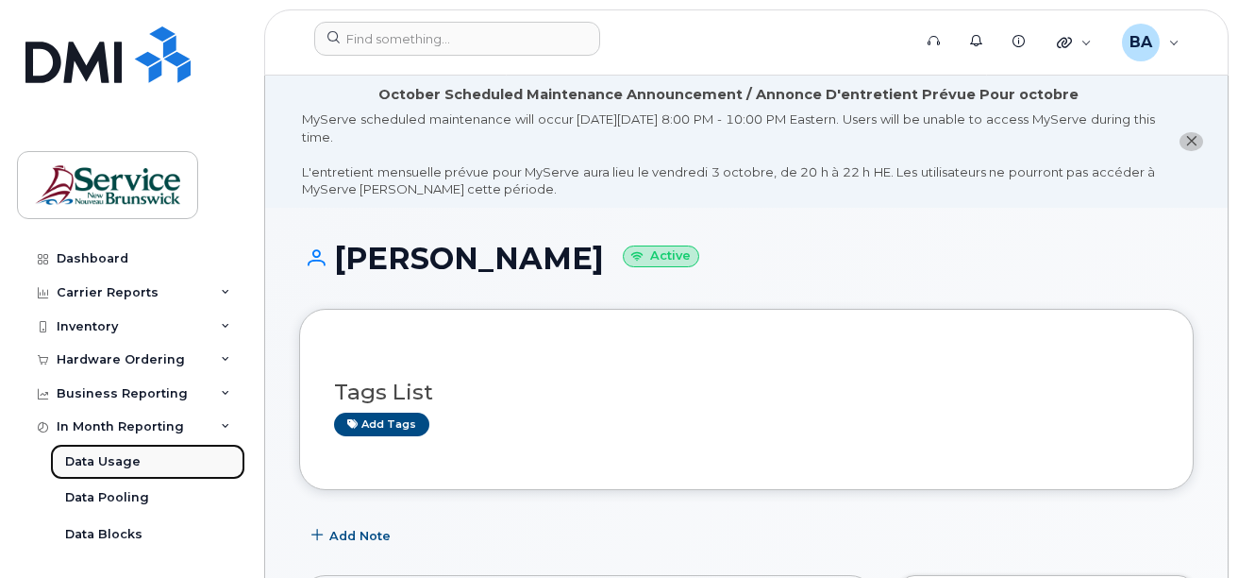
click at [83, 462] on div "Data Usage" at bounding box center [103, 461] width 76 height 17
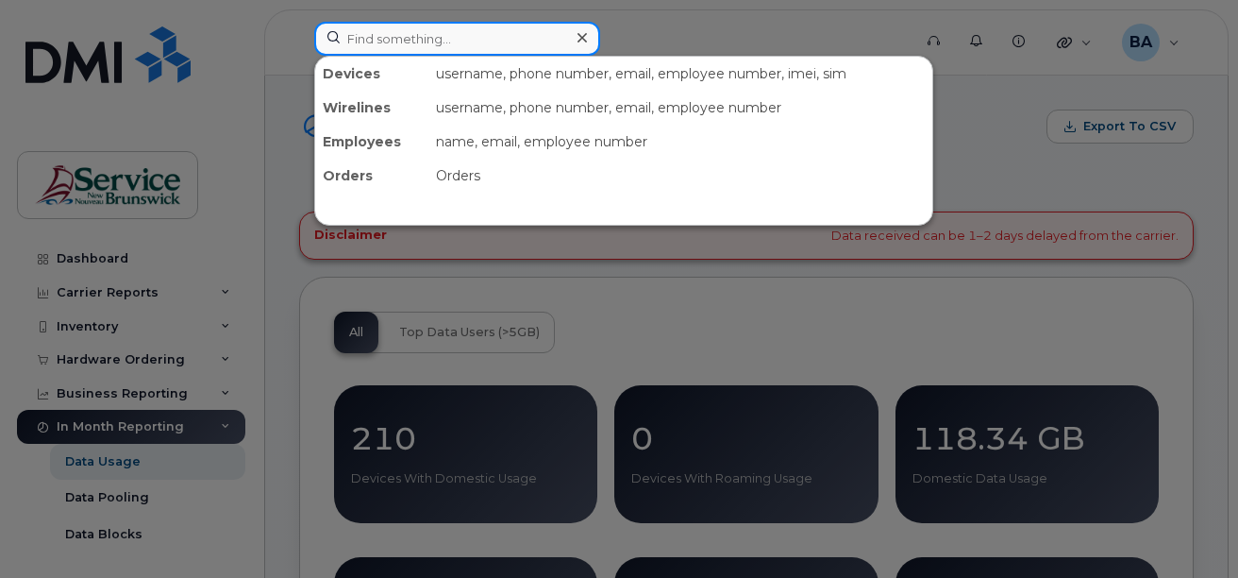
click at [379, 38] on input at bounding box center [457, 39] width 286 height 34
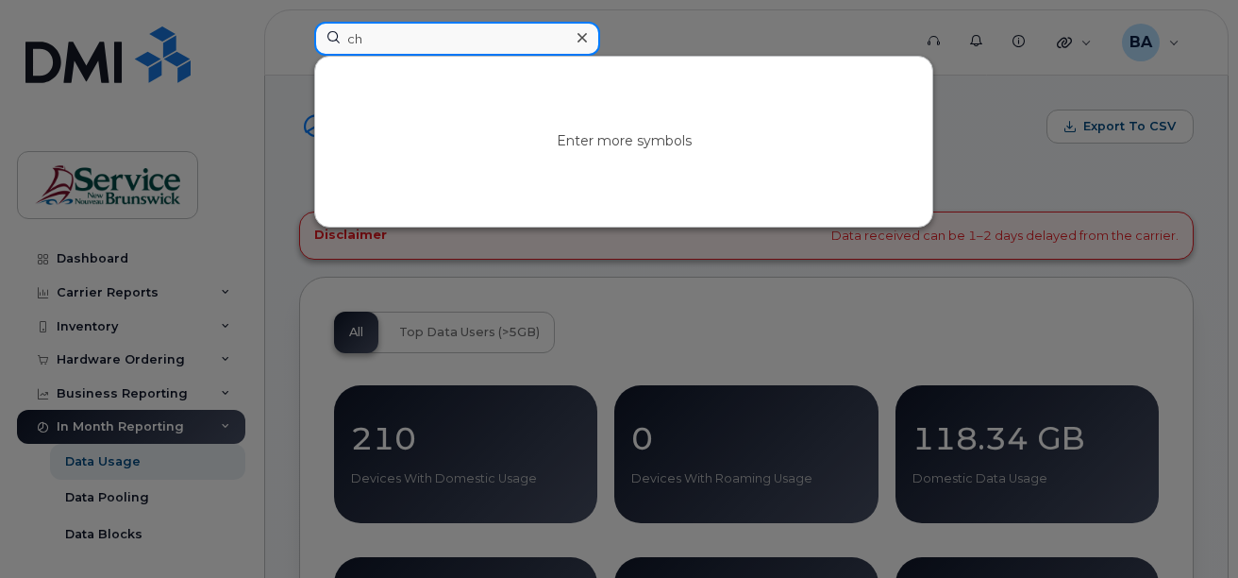
click at [458, 52] on input "ch" at bounding box center [457, 39] width 286 height 34
type input "chri"
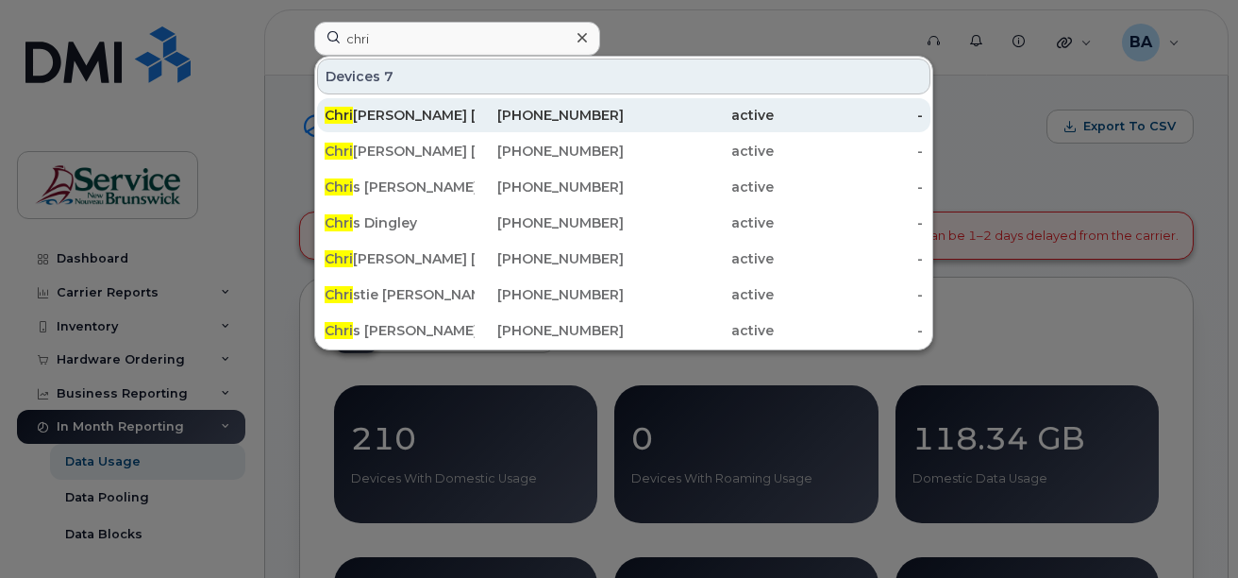
click at [417, 108] on div "Chri stine Courchesne" at bounding box center [400, 115] width 150 height 19
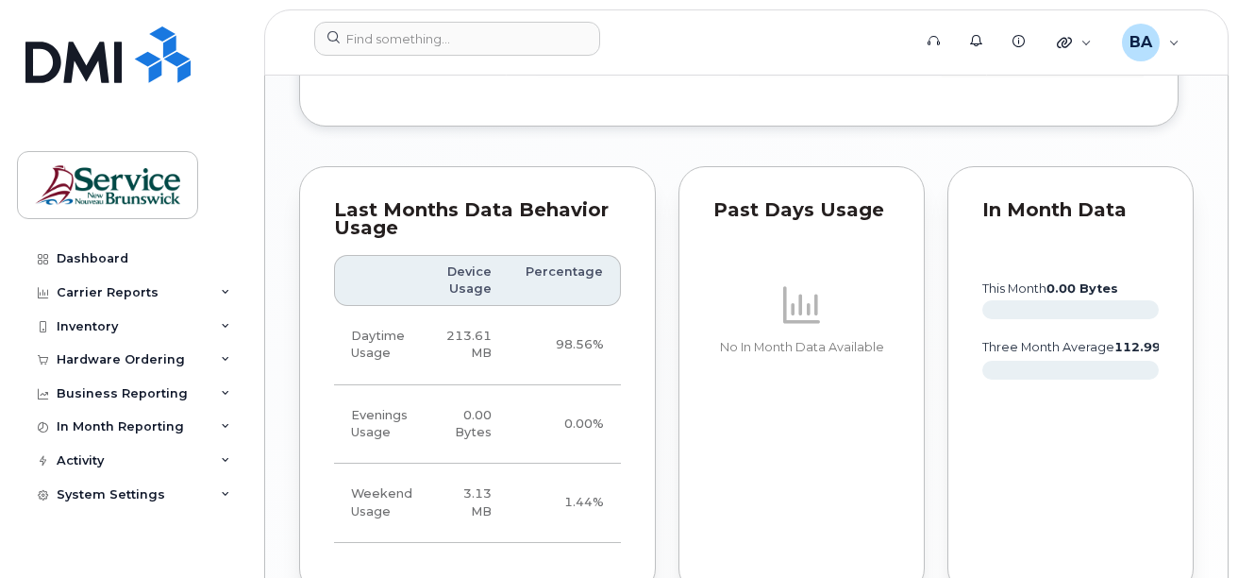
scroll to position [1982, 0]
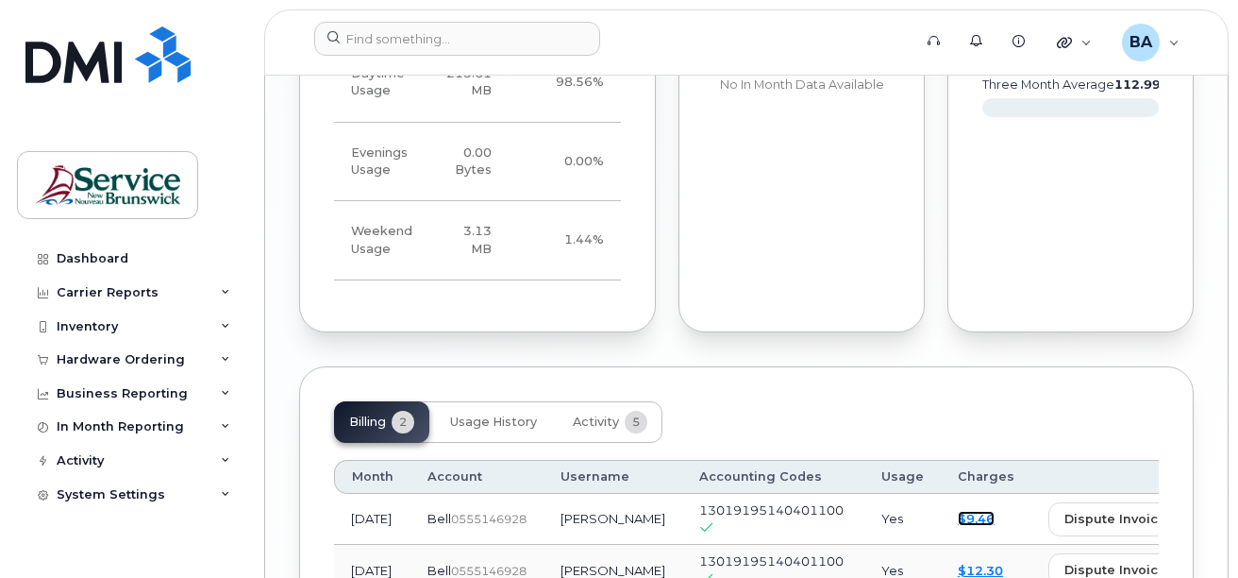
click at [958, 511] on link "$9.46" at bounding box center [976, 518] width 37 height 15
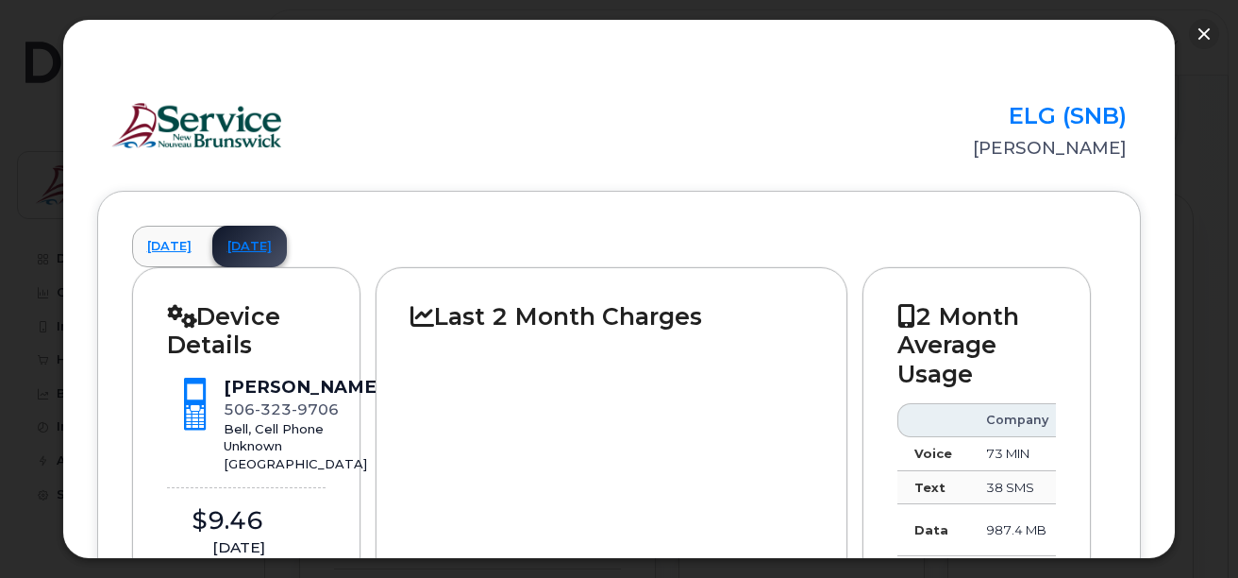
scroll to position [1416, 0]
click at [1209, 31] on button "button" at bounding box center [1204, 34] width 30 height 30
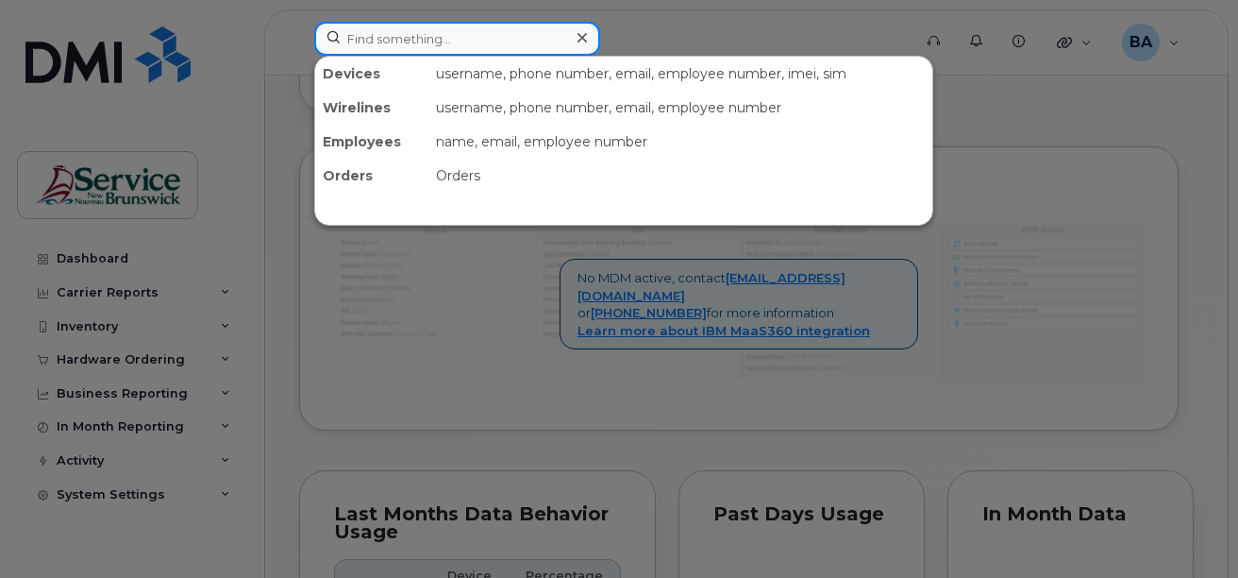
click at [418, 36] on input at bounding box center [457, 39] width 286 height 34
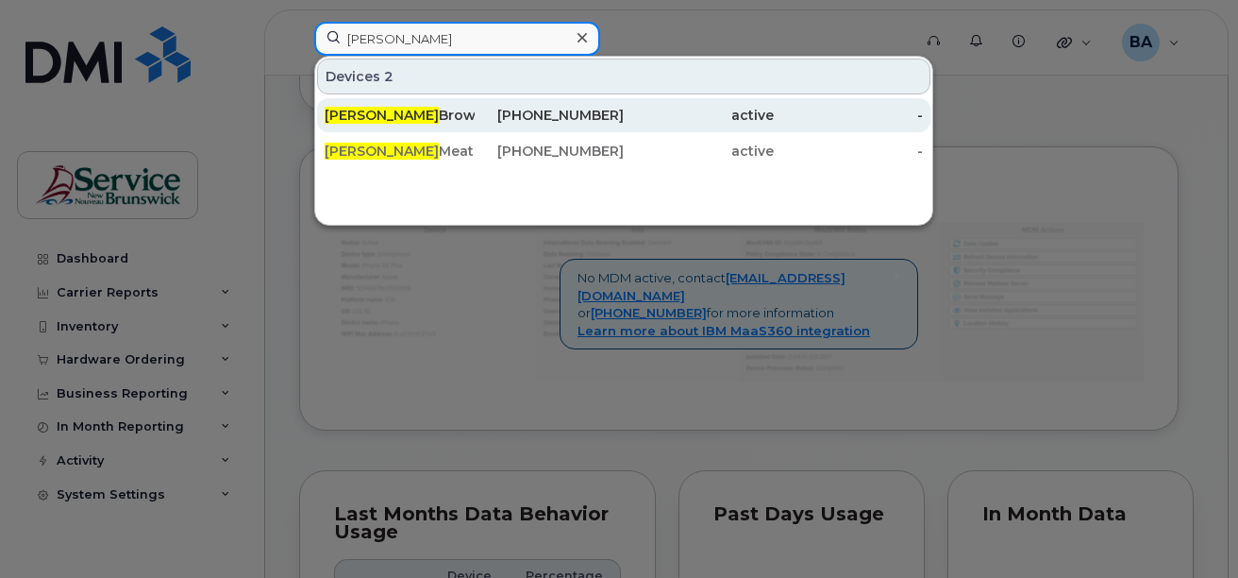
type input "erica"
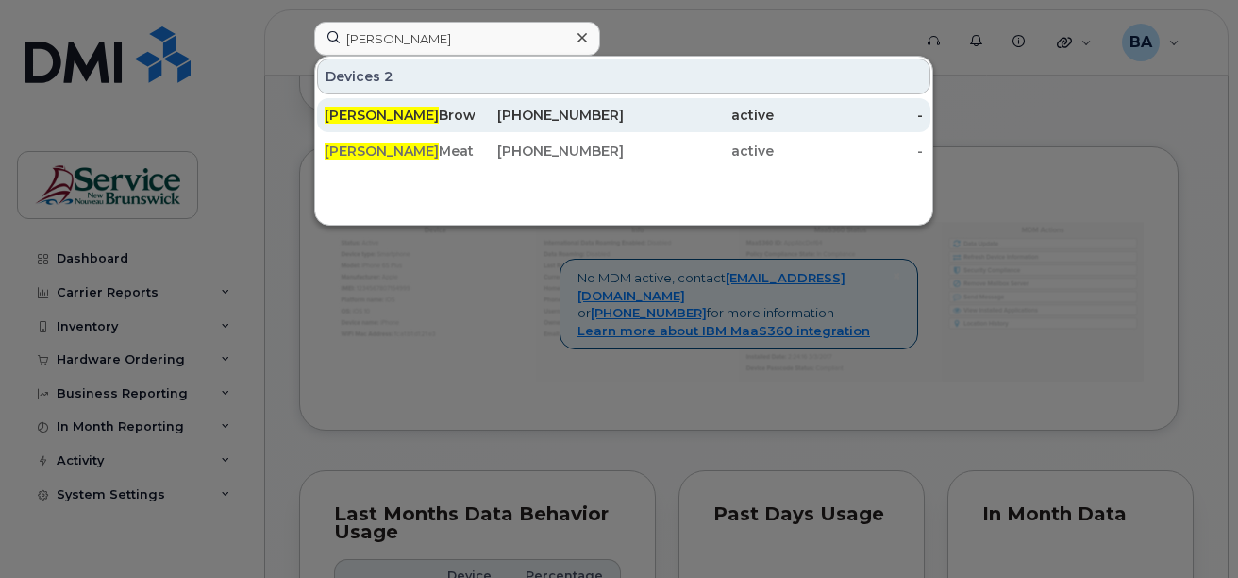
click at [385, 121] on div "Erica Brown" at bounding box center [400, 115] width 150 height 19
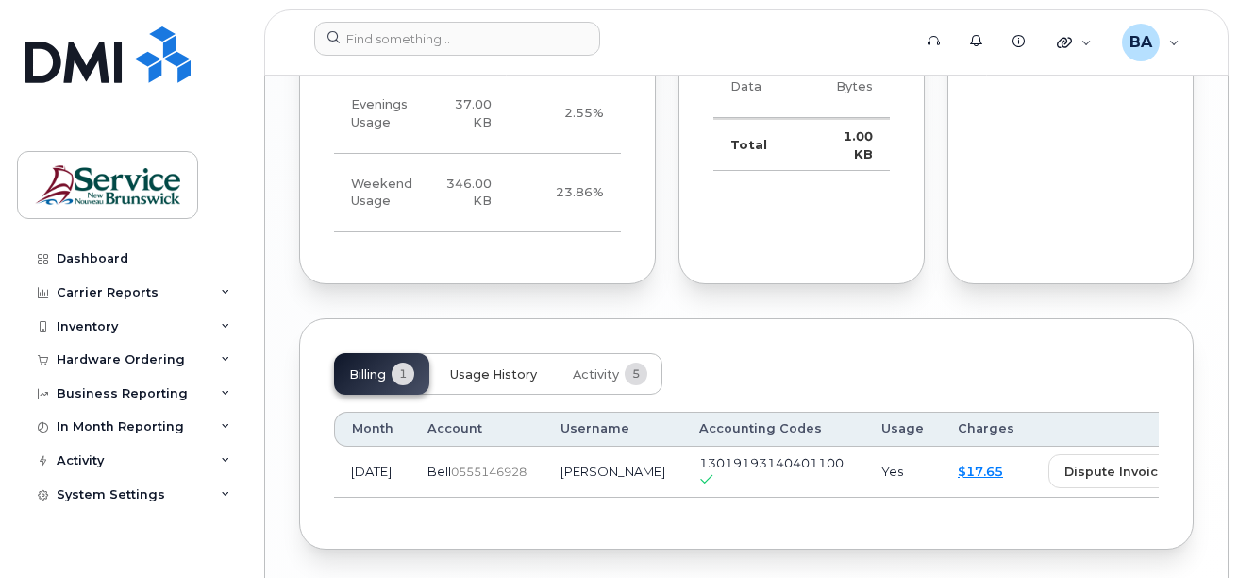
scroll to position [2002, 0]
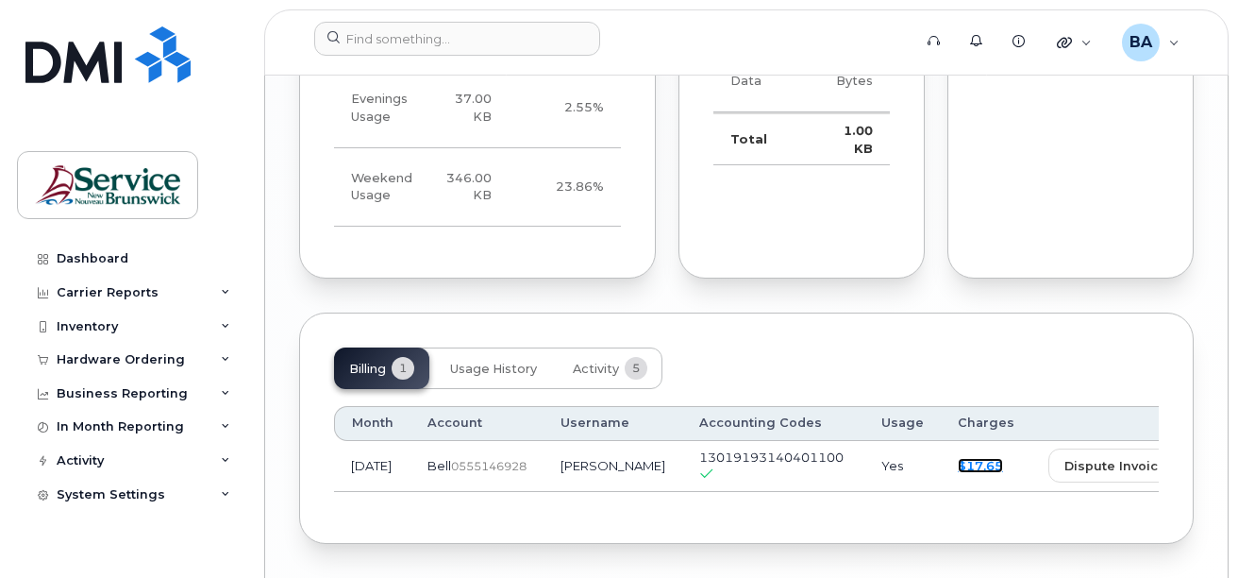
click at [958, 458] on link "$17.65" at bounding box center [980, 465] width 45 height 15
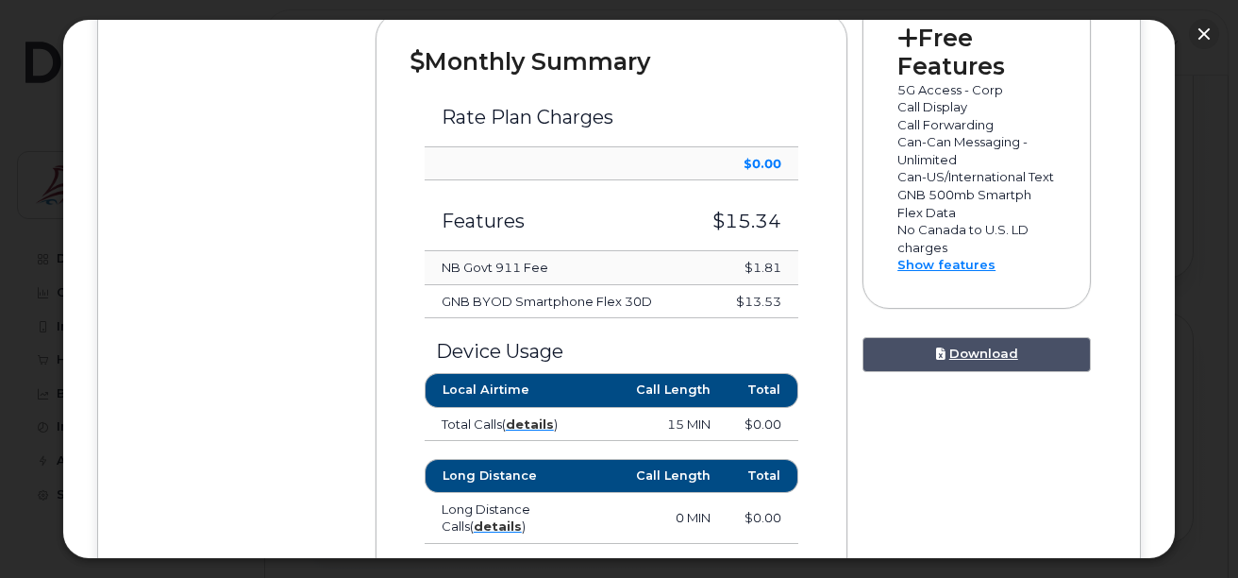
scroll to position [661, 0]
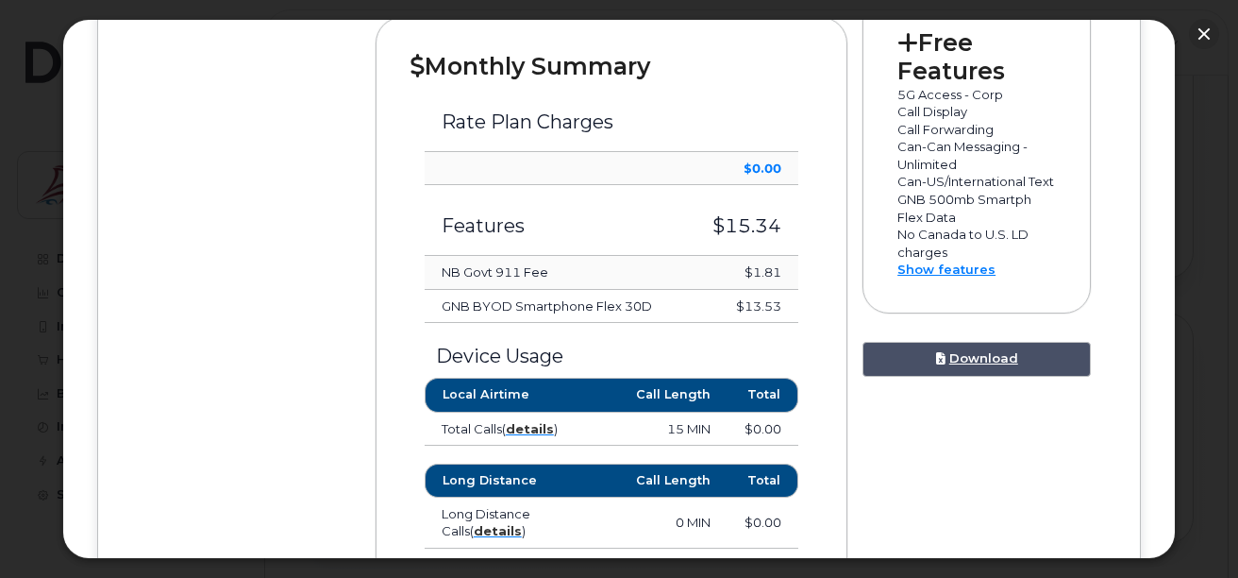
drag, startPoint x: 725, startPoint y: 305, endPoint x: 780, endPoint y: 311, distance: 55.1
click at [780, 311] on td "$13.53" at bounding box center [743, 307] width 110 height 34
click at [920, 277] on link "Show features" at bounding box center [947, 268] width 98 height 15
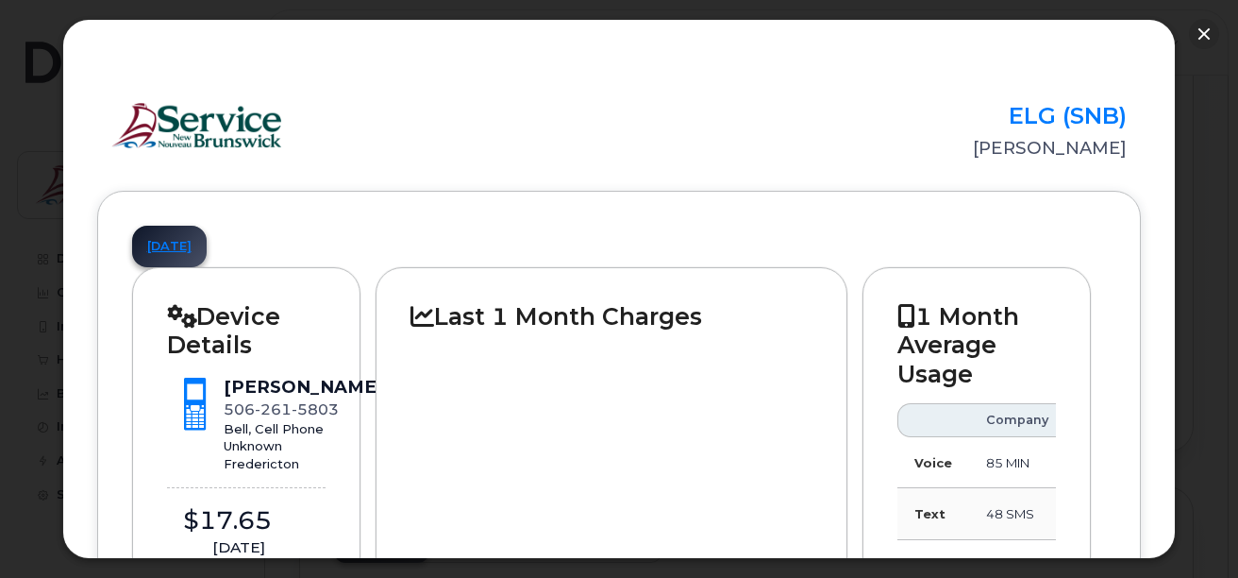
scroll to position [1624, 0]
click at [1195, 30] on button "button" at bounding box center [1204, 34] width 30 height 30
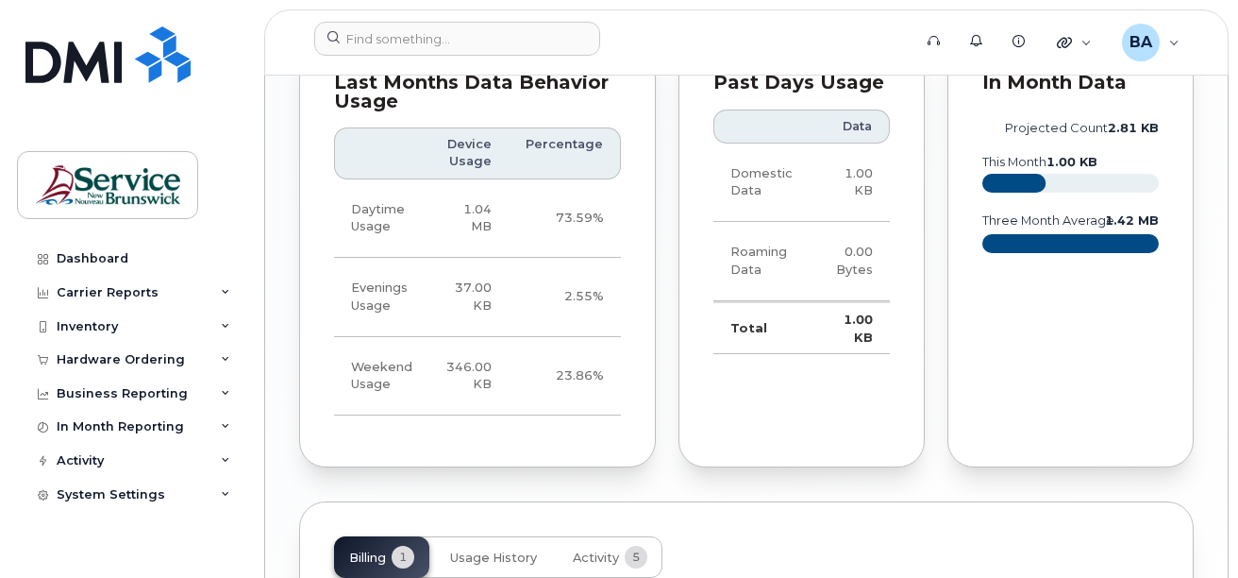
scroll to position [2002, 0]
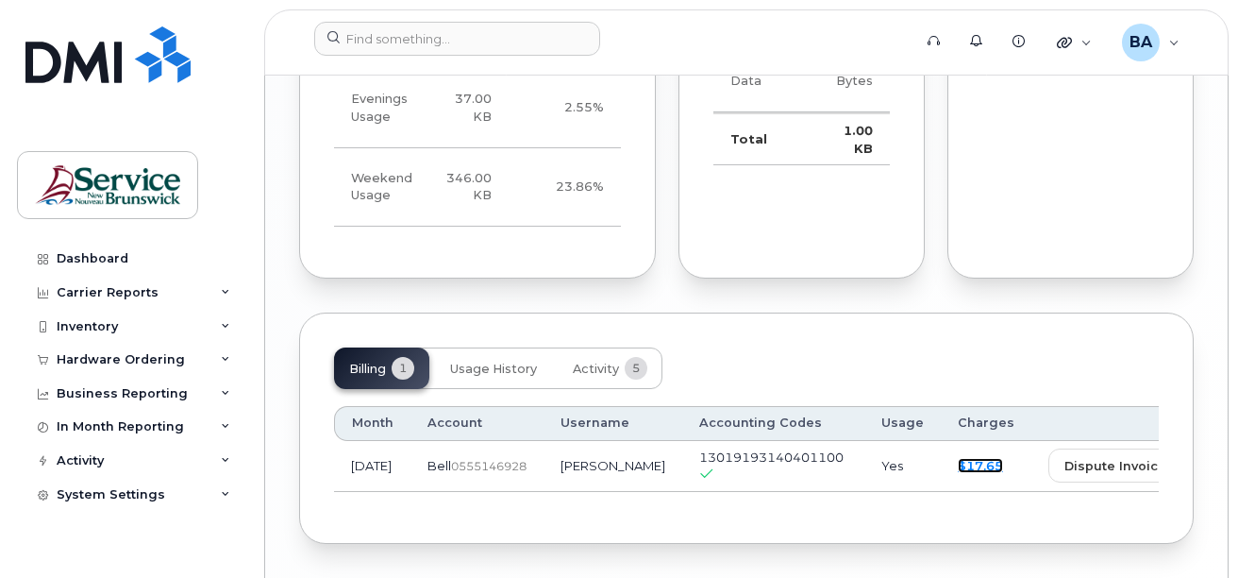
click at [958, 458] on link "$17.65" at bounding box center [980, 465] width 45 height 15
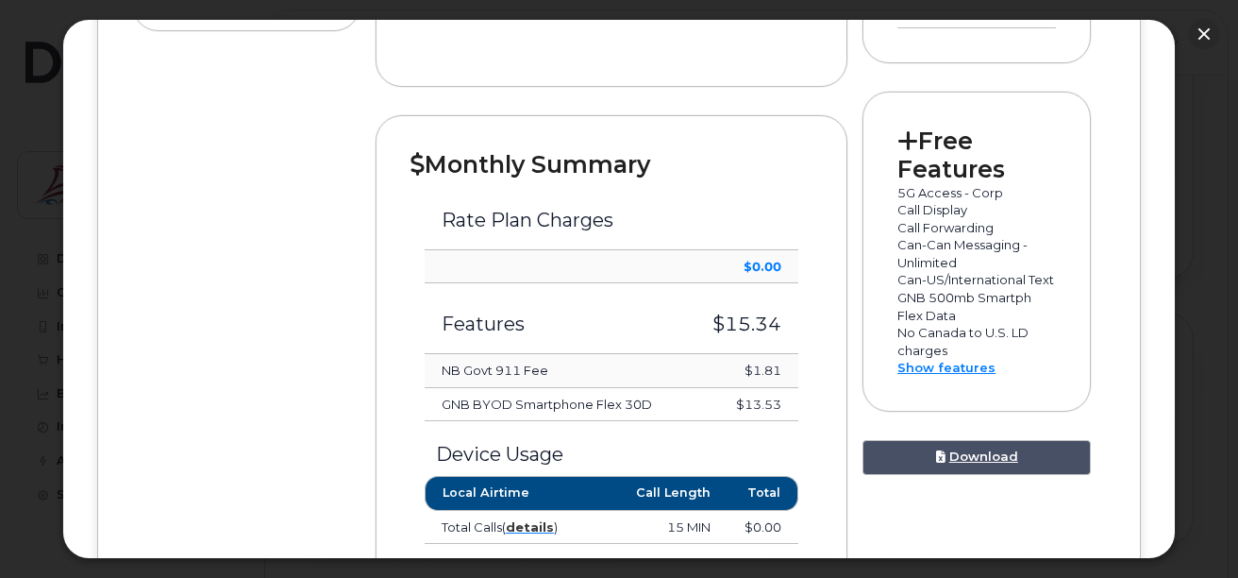
scroll to position [566, 0]
